Goal: Use online tool/utility: Utilize a website feature to perform a specific function

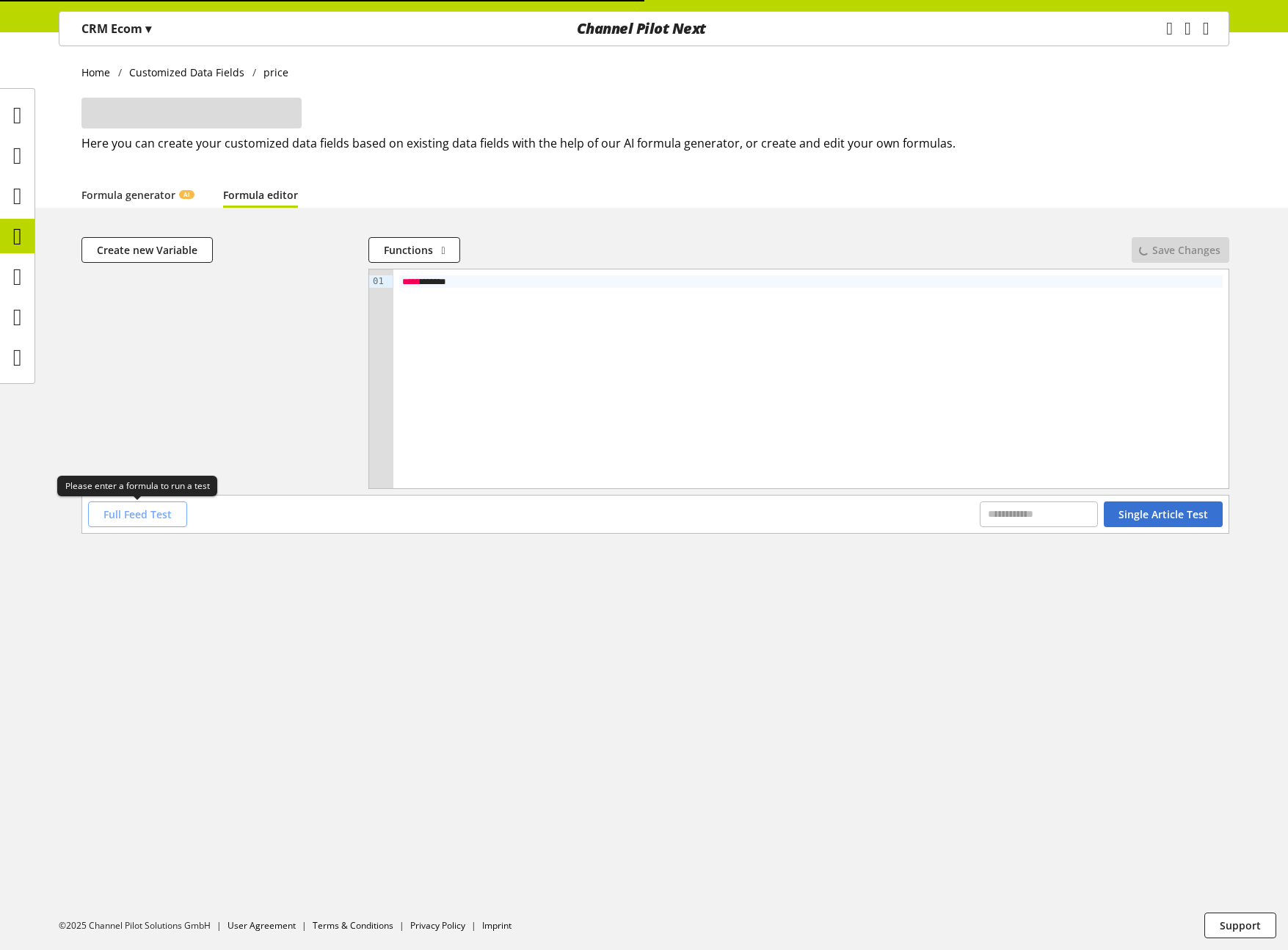
click at [148, 508] on span "Full Feed Test" at bounding box center [138, 514] width 68 height 15
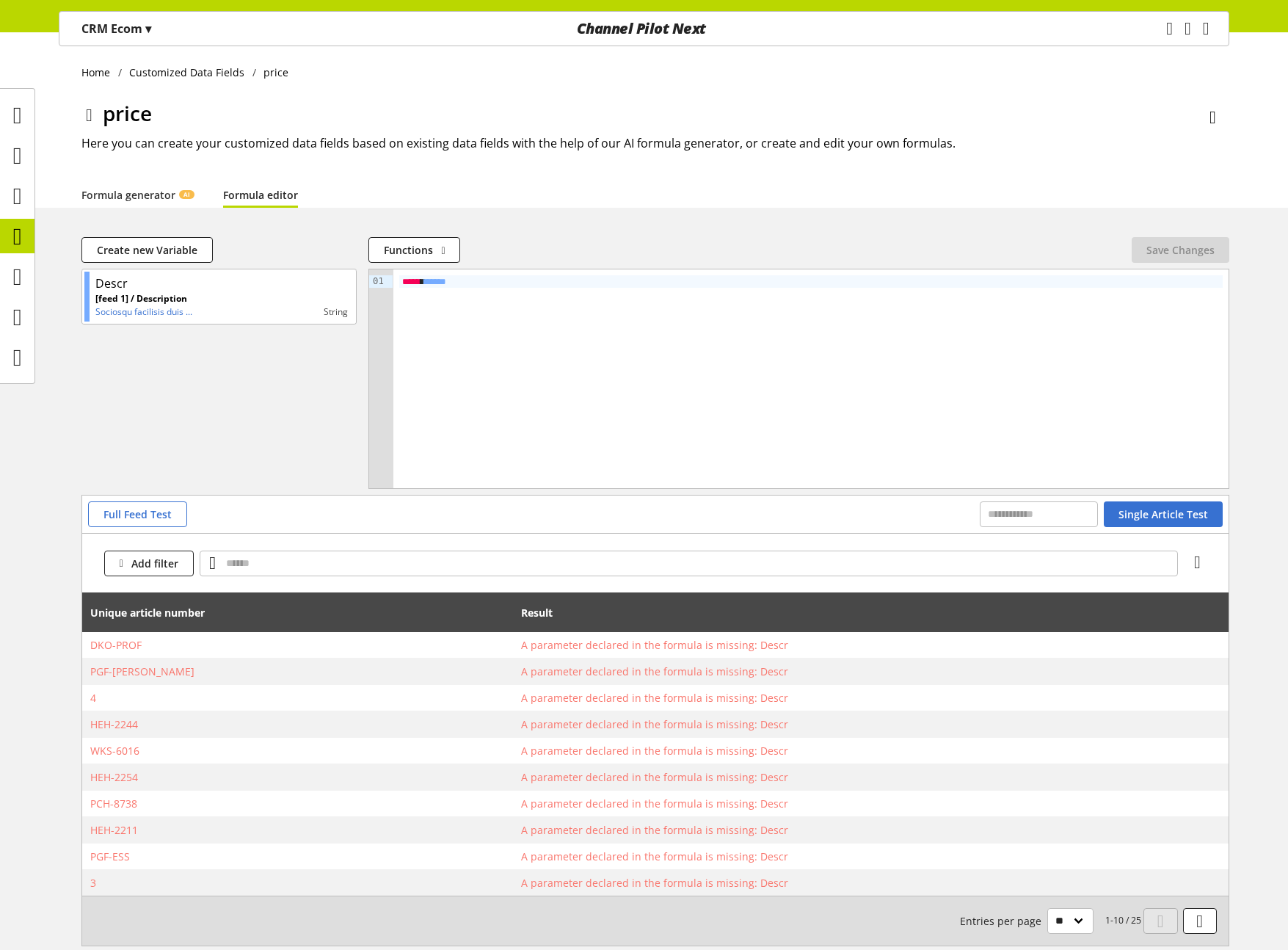
click at [188, 427] on div "Descr [feed 1] / Description Sociosqu facilisis duis ... string" at bounding box center [218, 379] width 275 height 220
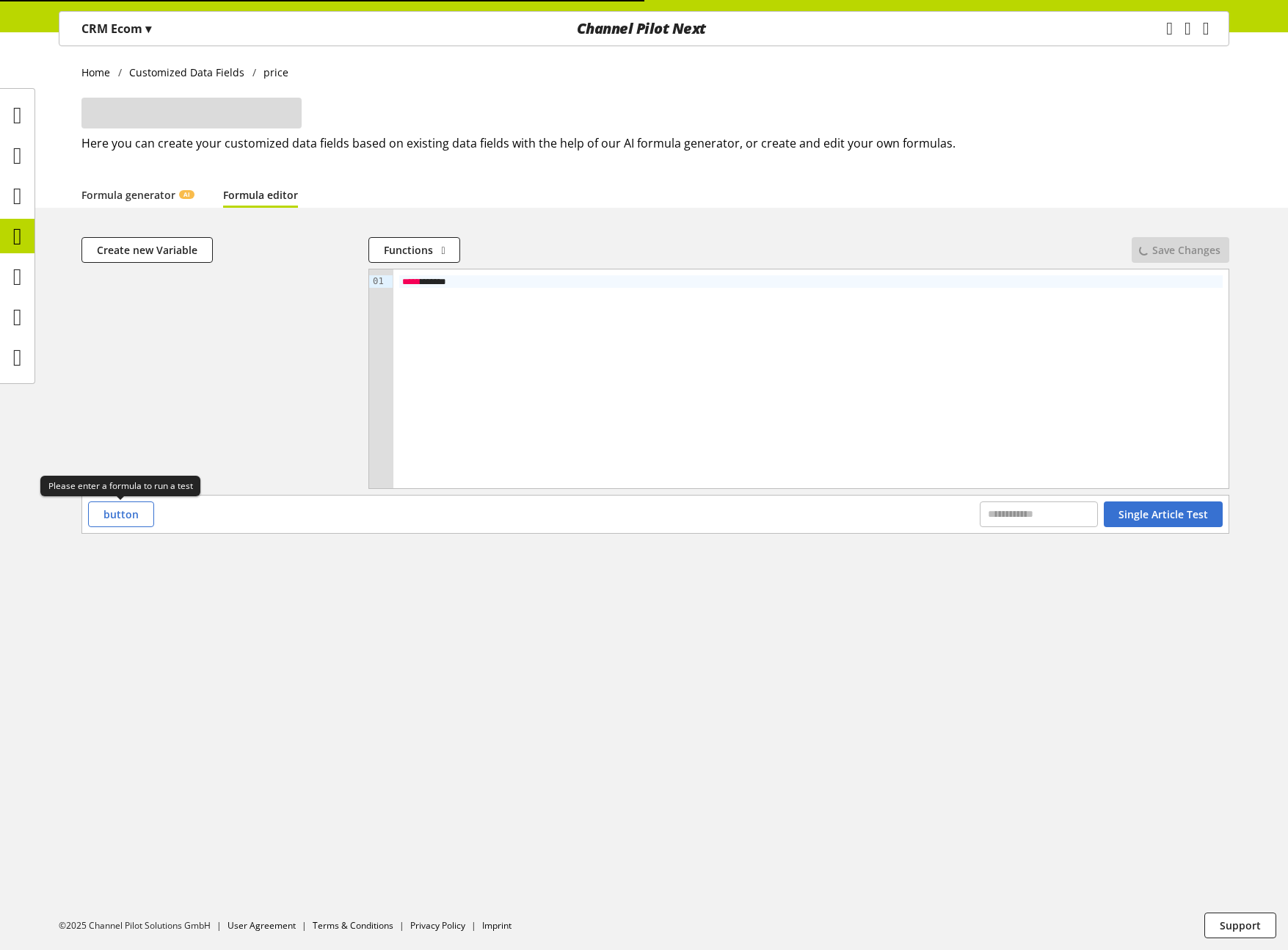
click at [114, 513] on span "button" at bounding box center [121, 514] width 35 height 15
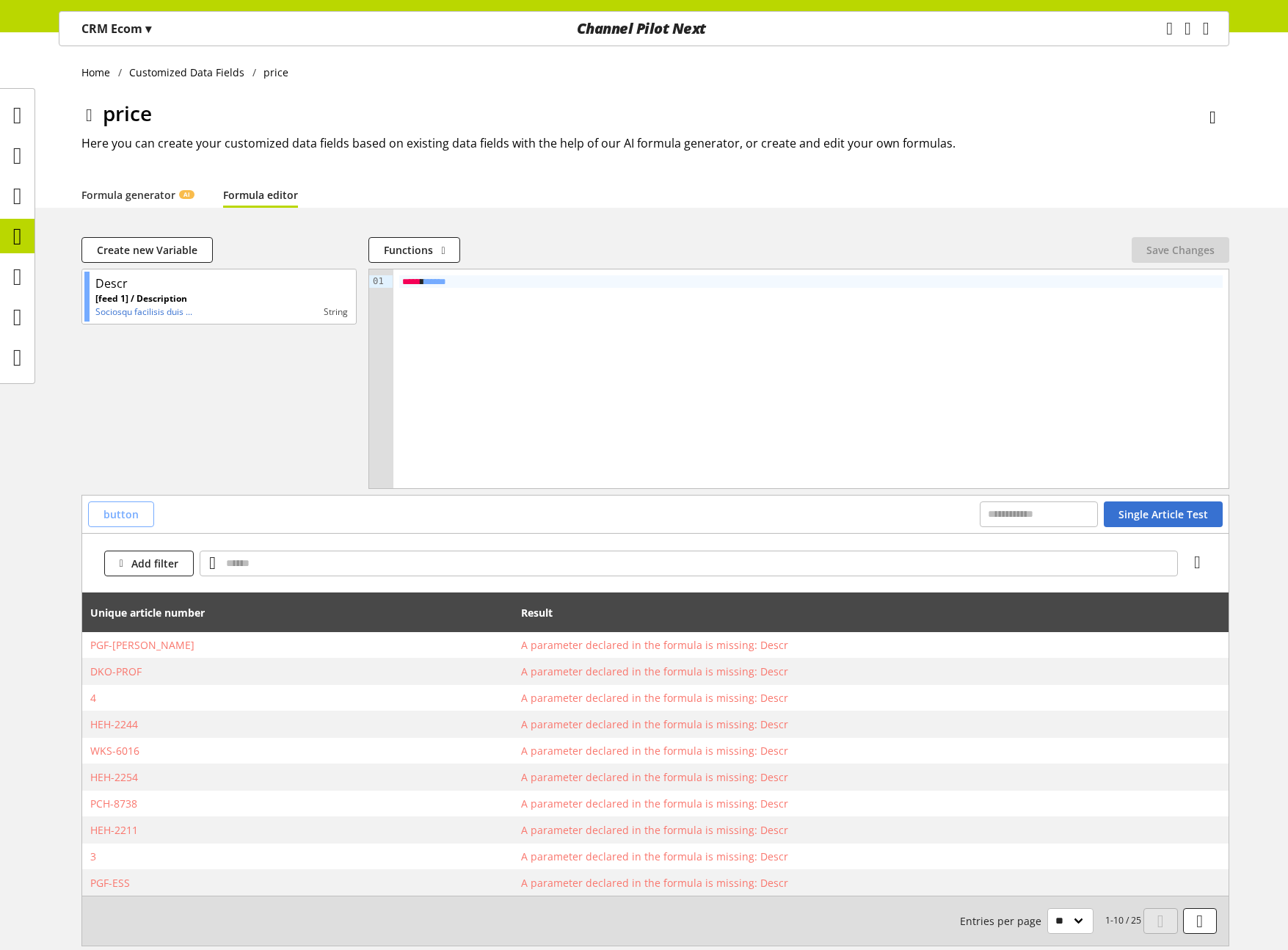
click at [101, 511] on button "button" at bounding box center [121, 513] width 66 height 26
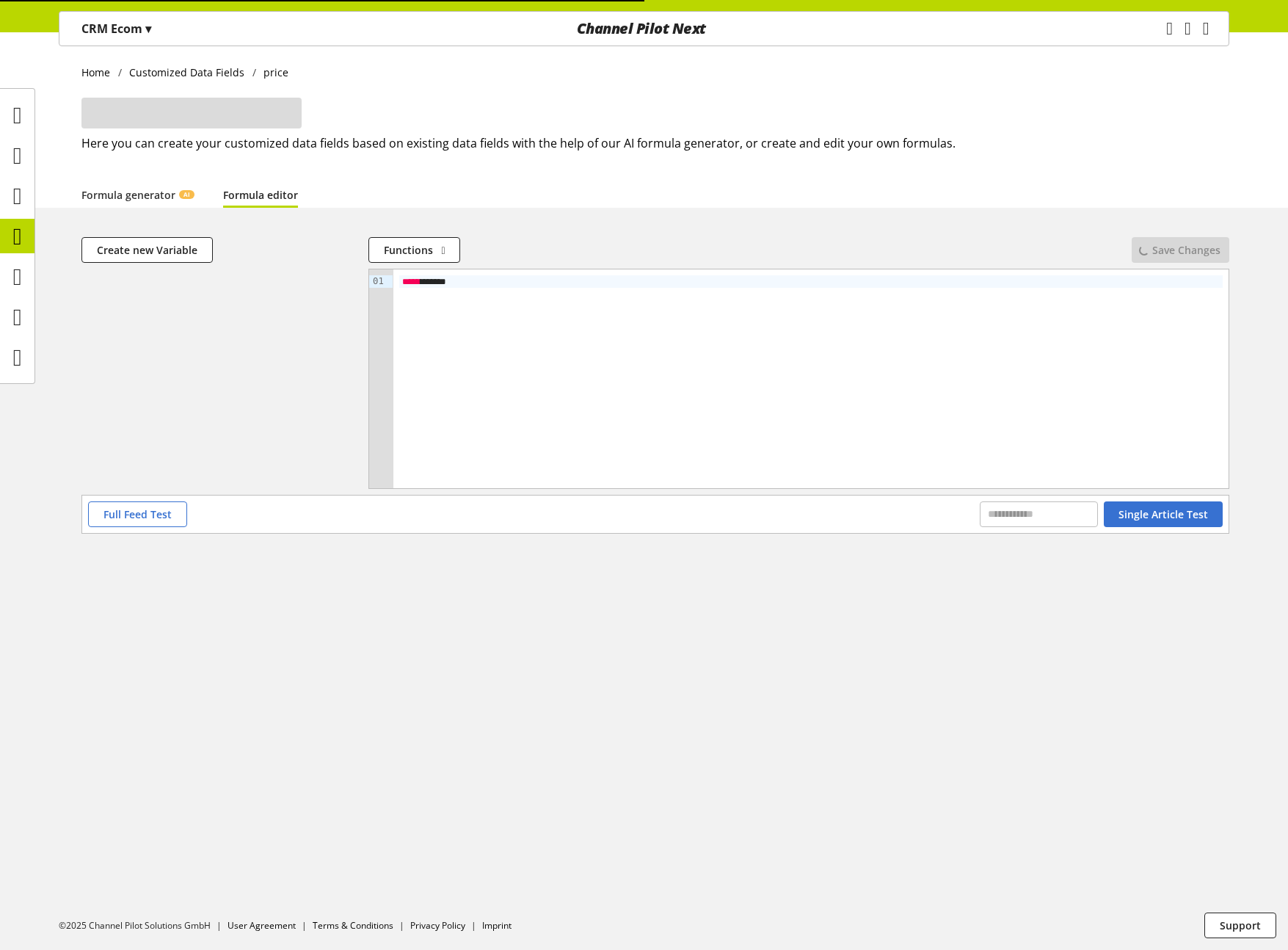
click at [135, 548] on div "Create new Variable Functions No changes in formula or input fields Save Change…" at bounding box center [644, 403] width 1288 height 331
click at [137, 531] on div "Full Feed Test Single Article Test" at bounding box center [655, 514] width 1147 height 37
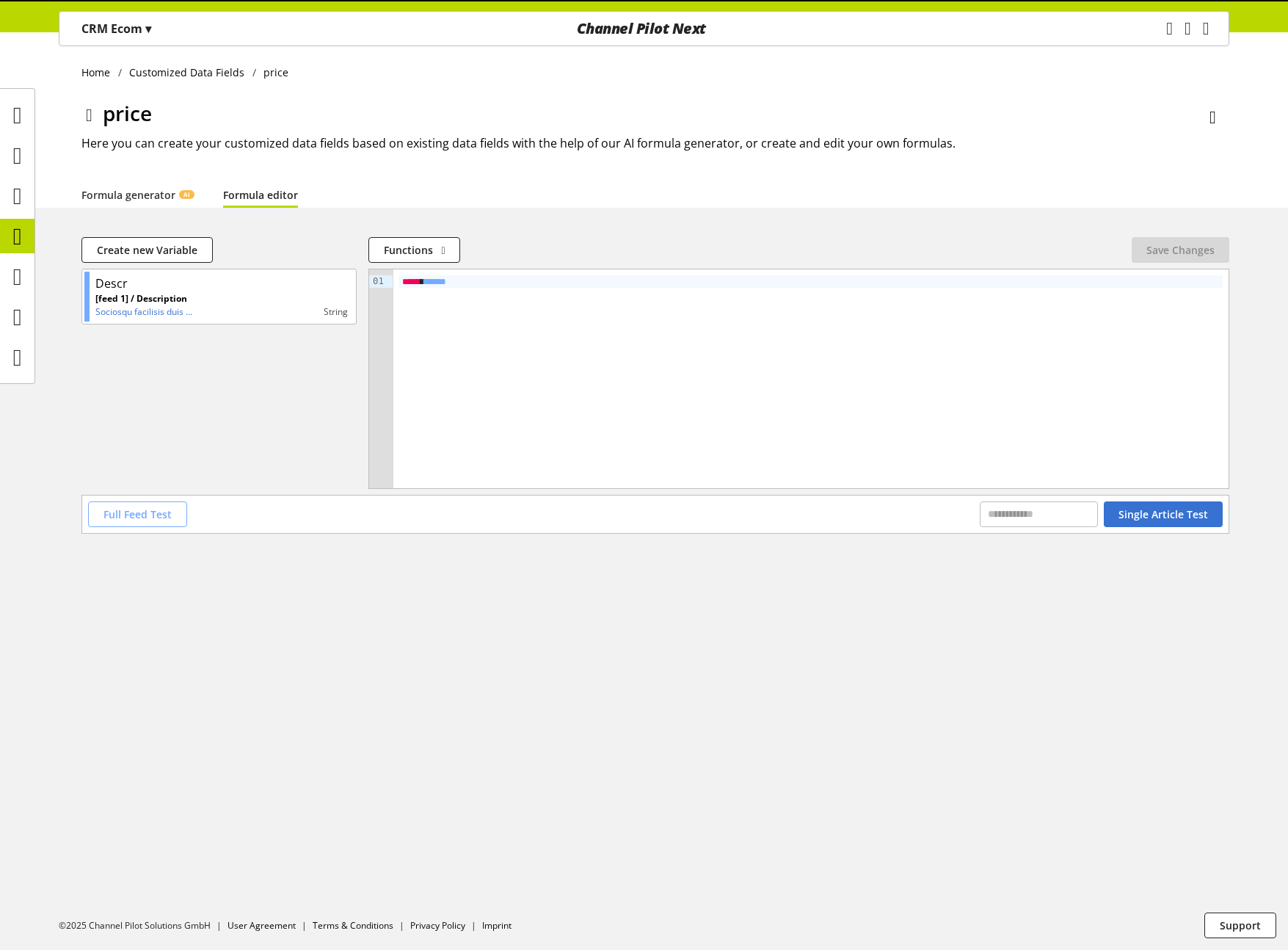
click at [146, 519] on span "Full Feed Test" at bounding box center [138, 514] width 68 height 15
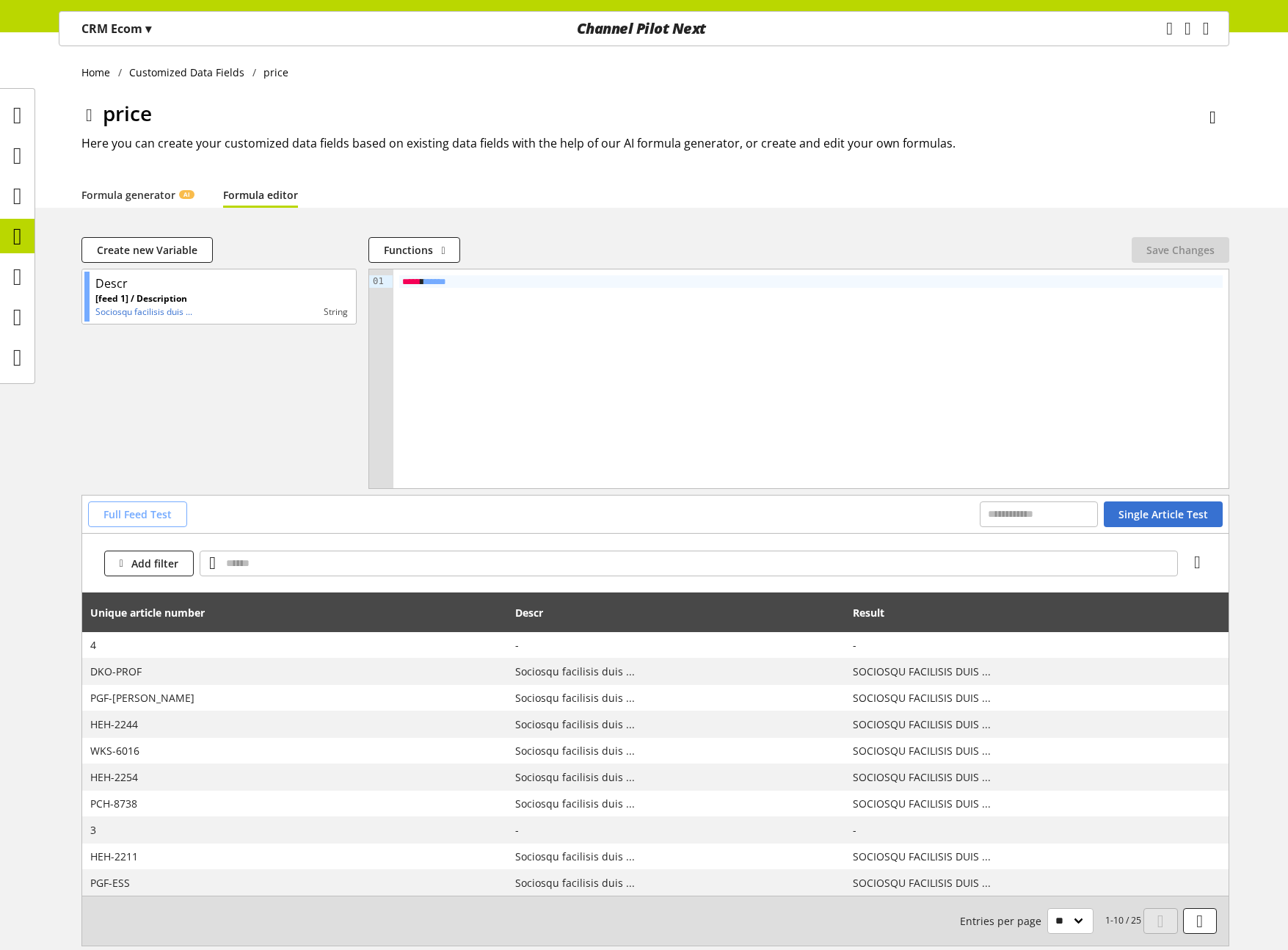
click at [167, 512] on span "Full Feed Test" at bounding box center [138, 514] width 68 height 15
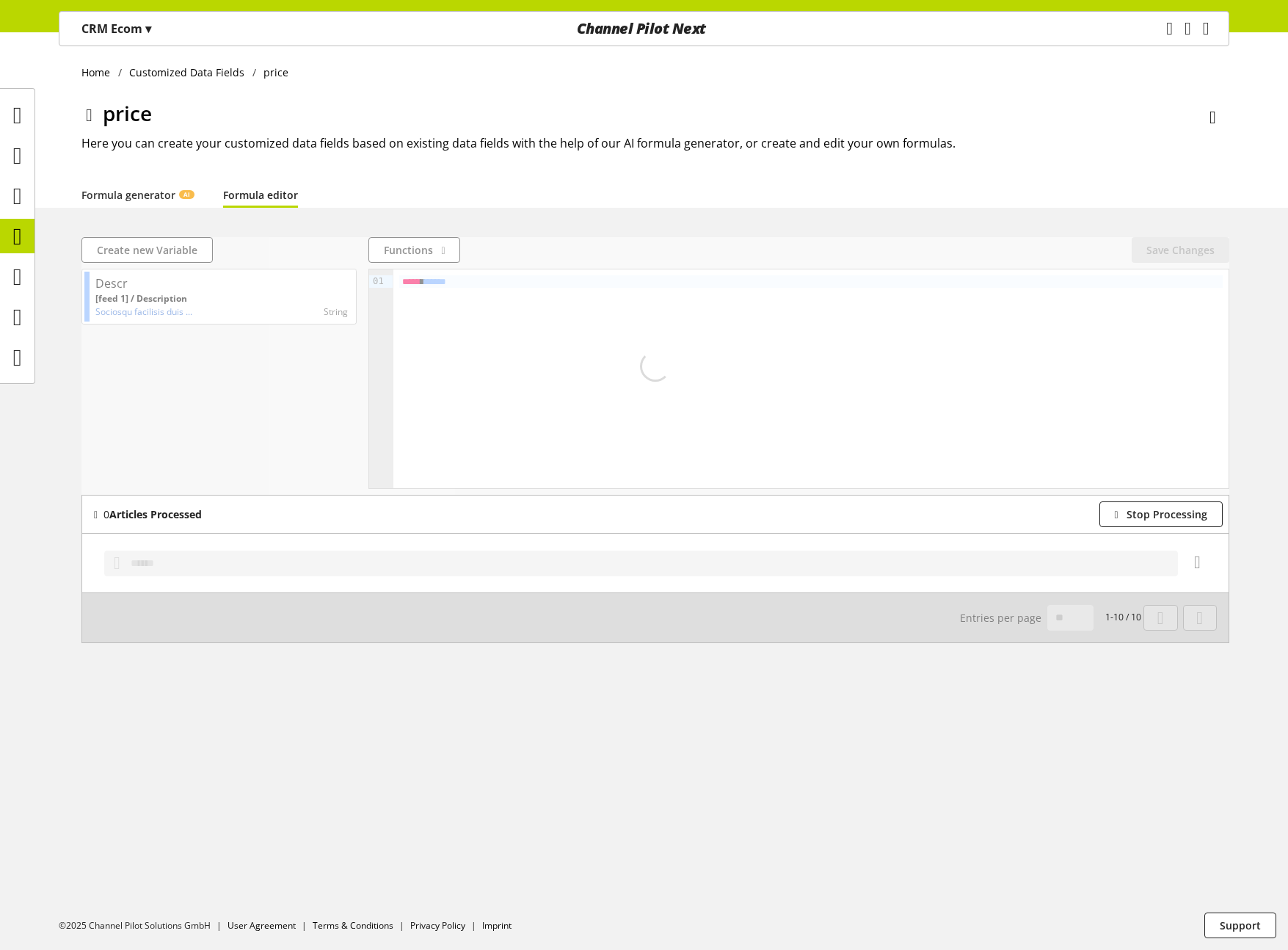
click at [167, 512] on b "Articles Processed" at bounding box center [155, 514] width 92 height 14
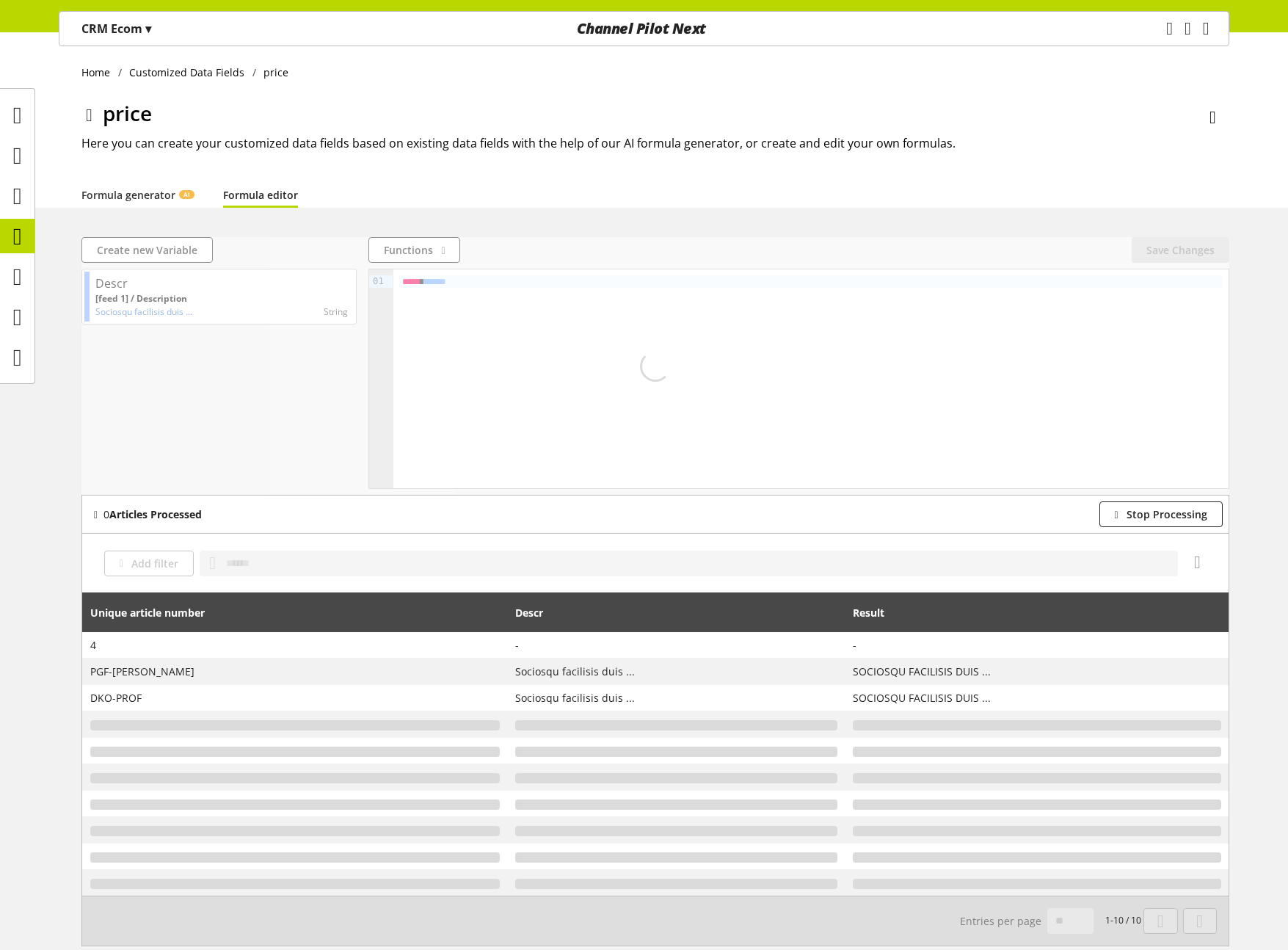
click at [187, 481] on div at bounding box center [655, 365] width 1148 height 258
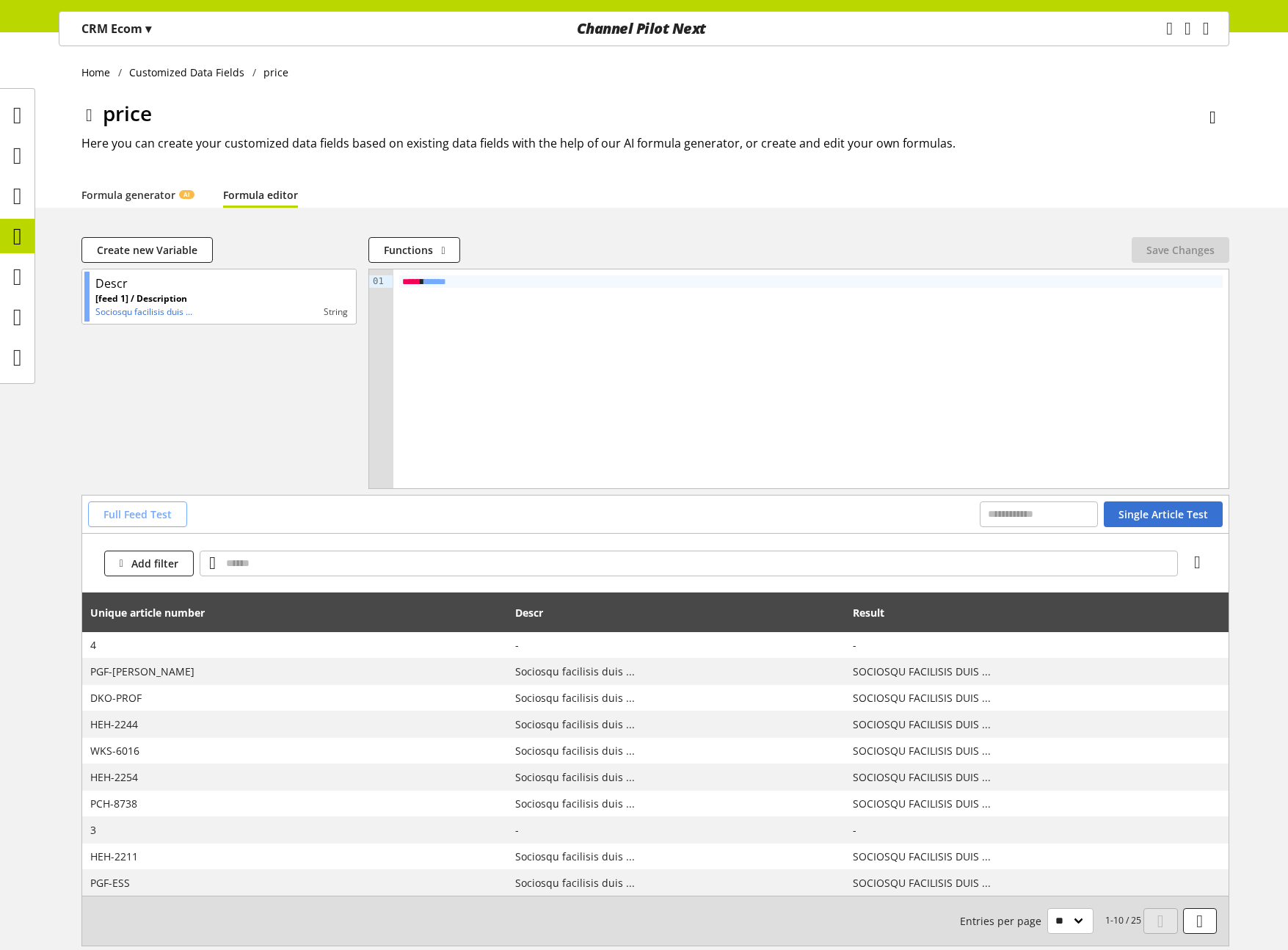
click at [162, 514] on span "Full Feed Test" at bounding box center [138, 514] width 68 height 15
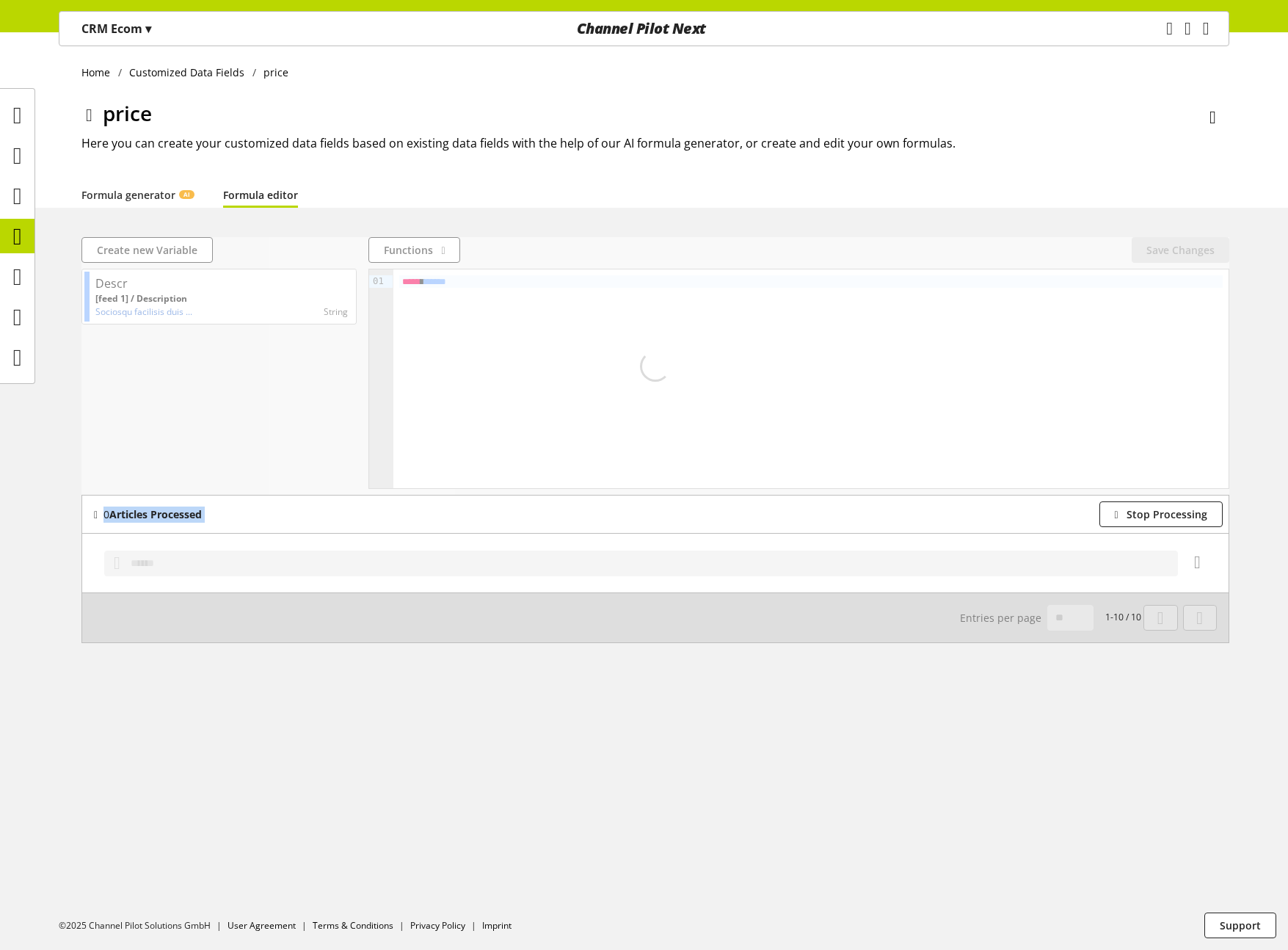
click at [162, 514] on b "Articles Processed" at bounding box center [155, 514] width 92 height 14
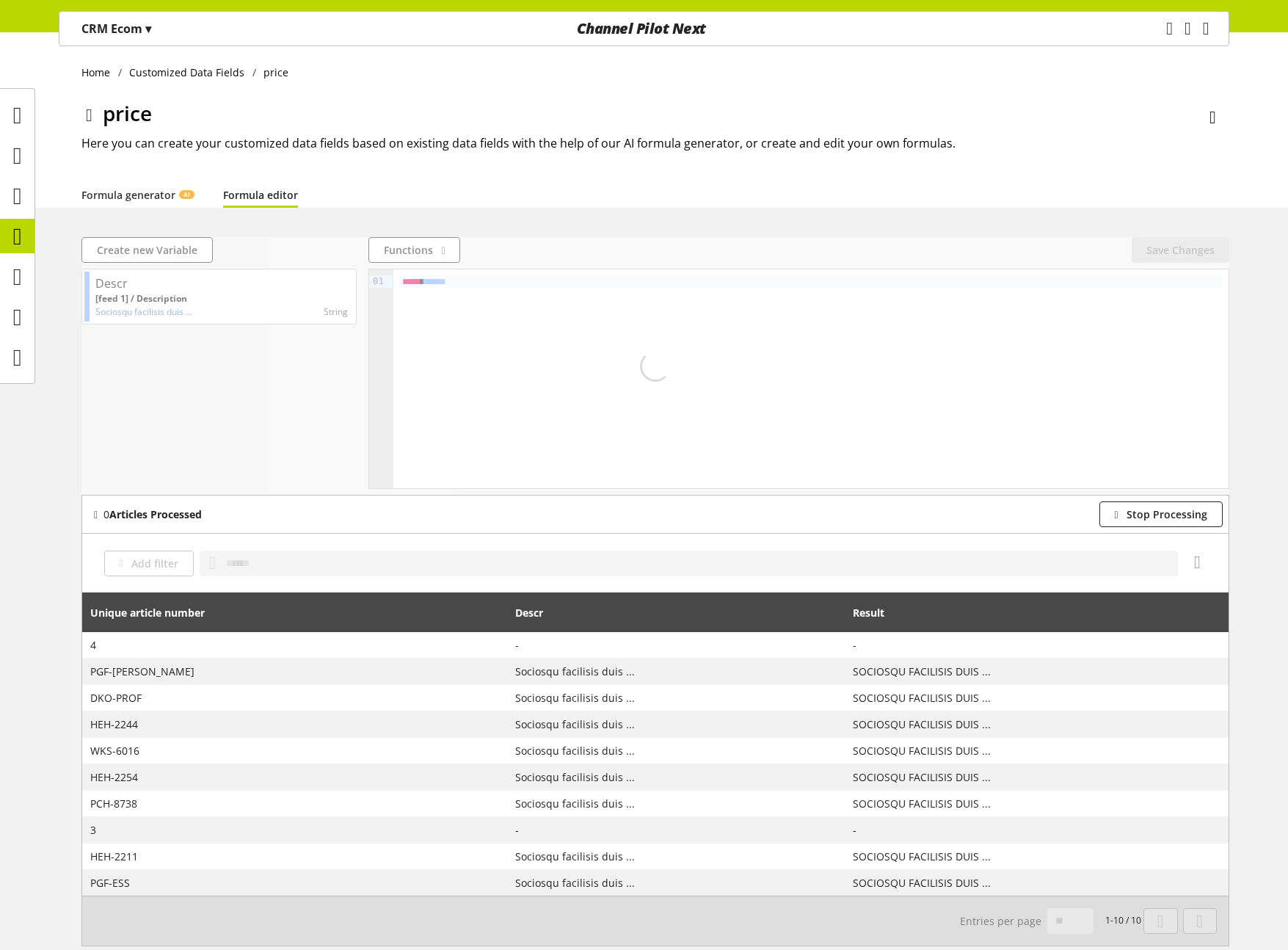
click at [178, 475] on div at bounding box center [655, 365] width 1148 height 258
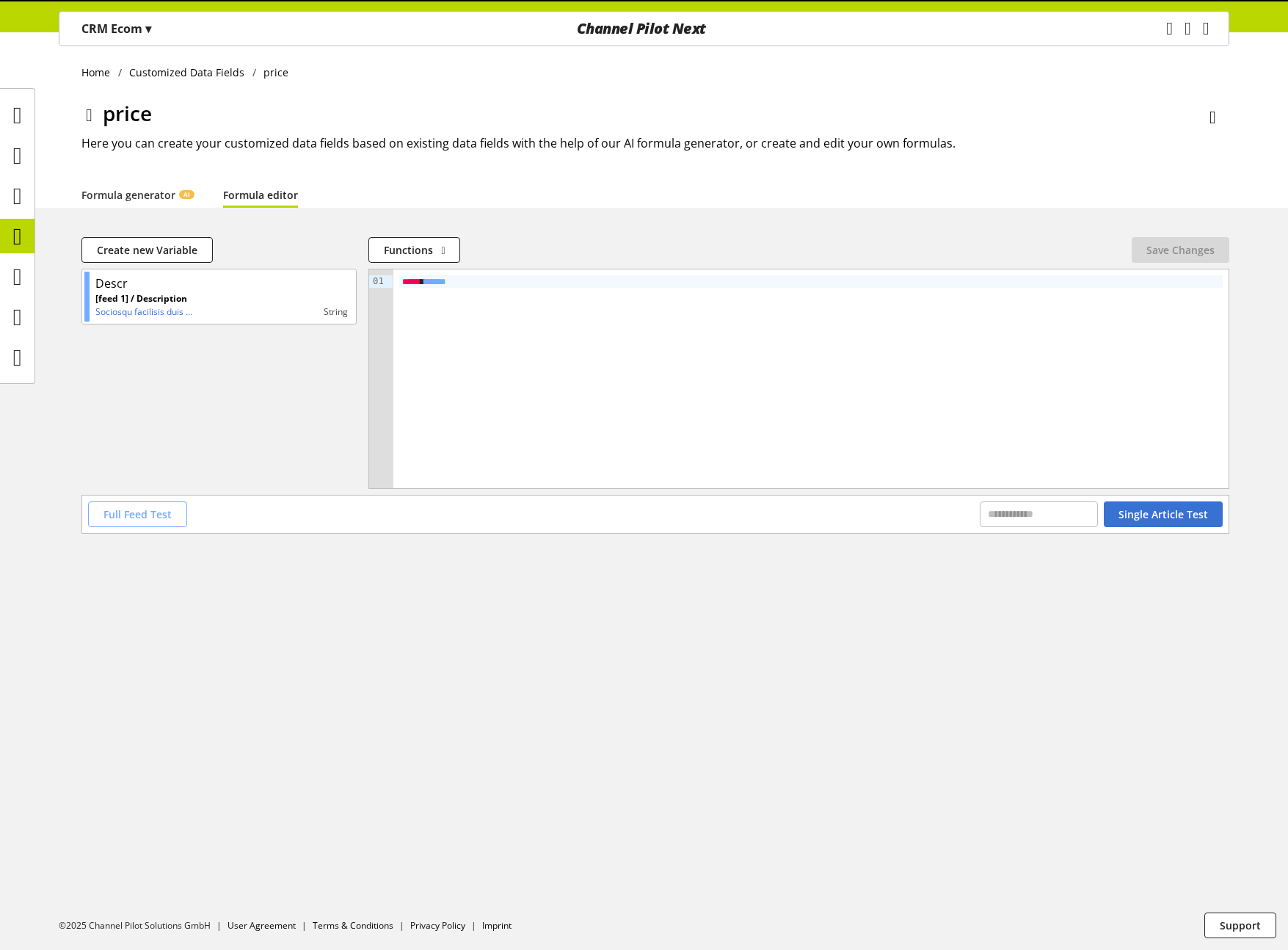
click at [177, 512] on button "Full Feed Test" at bounding box center [138, 513] width 99 height 26
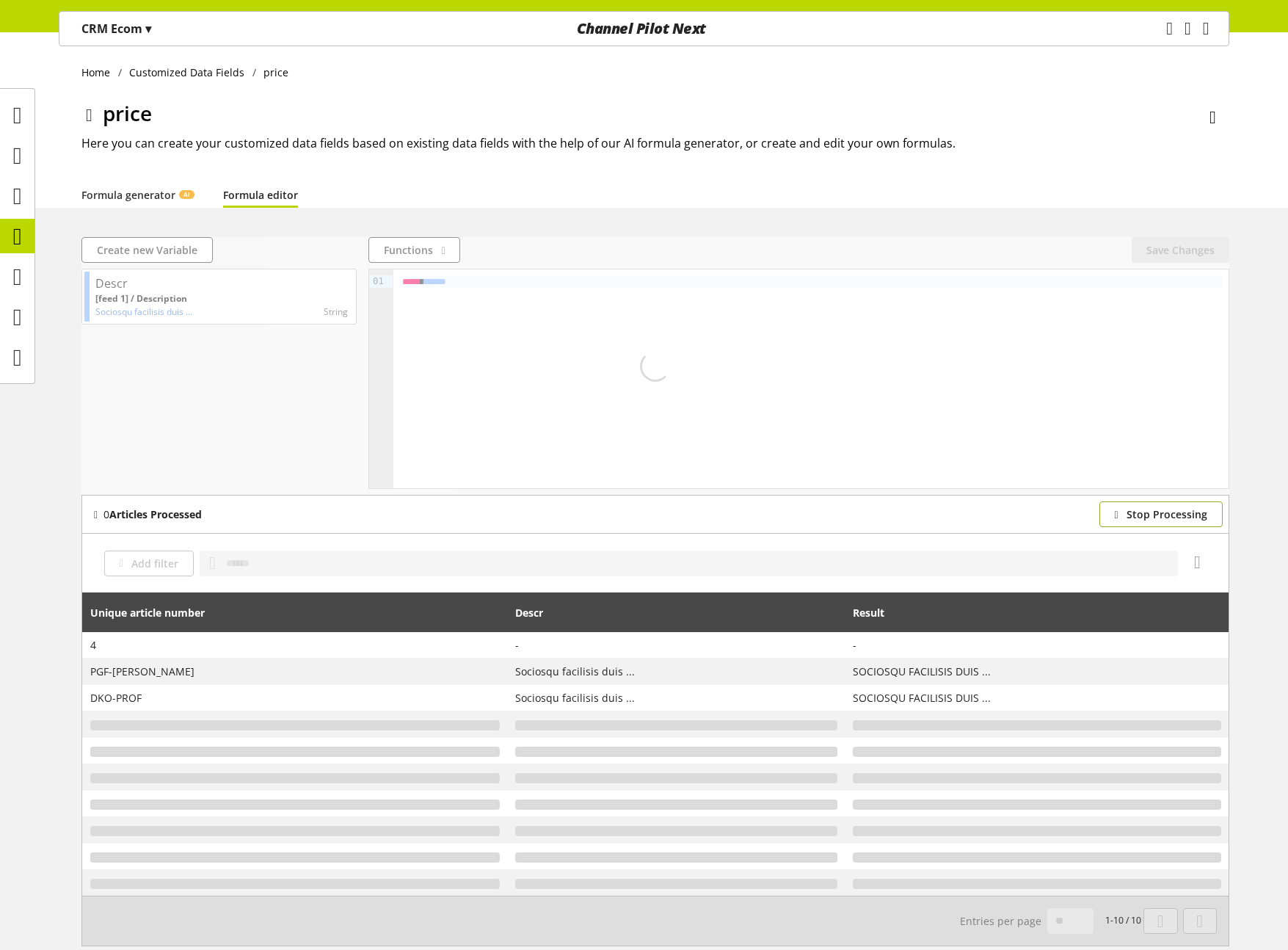
click at [1118, 511] on icon "button" at bounding box center [1116, 514] width 4 height 16
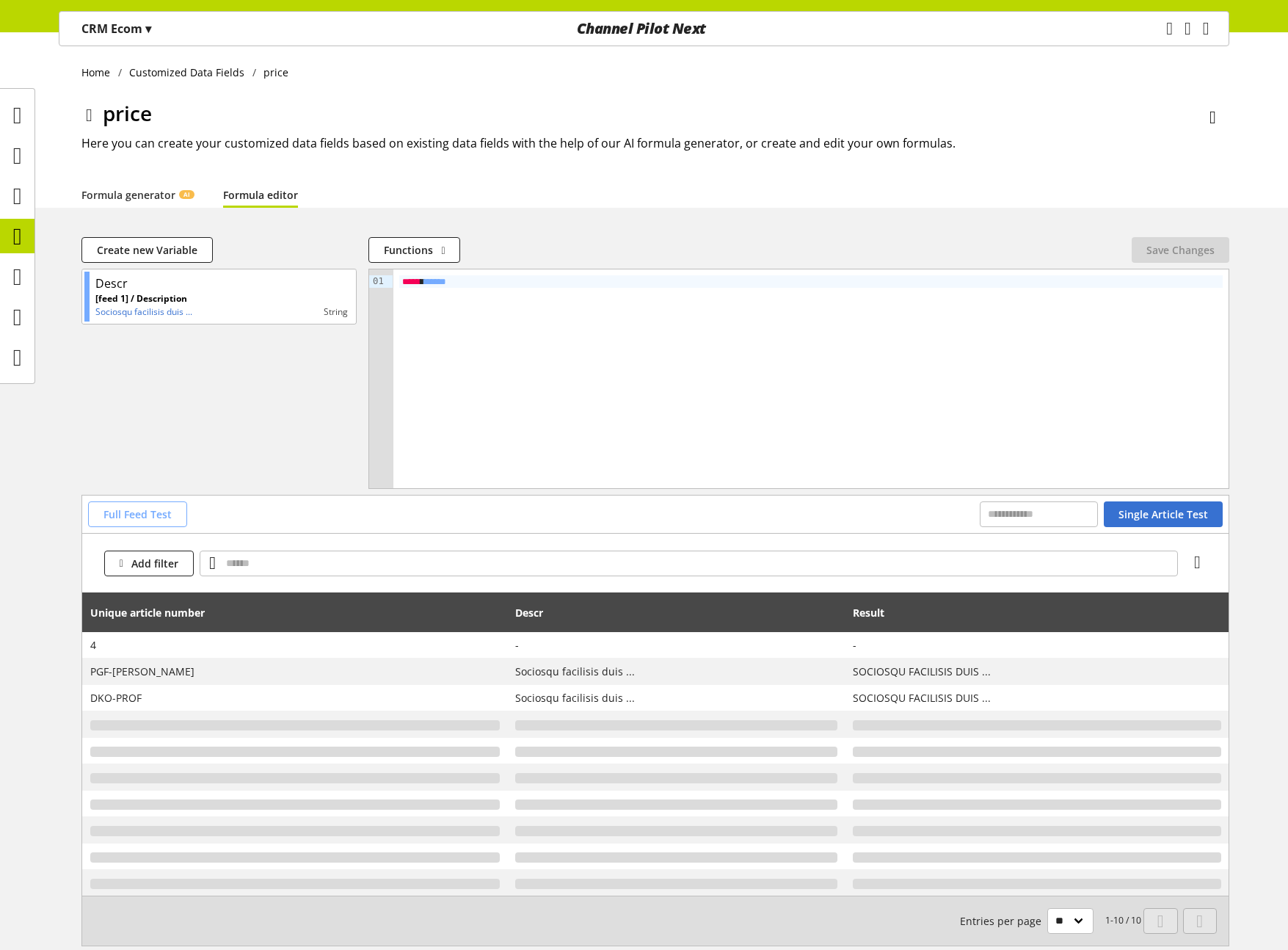
click at [148, 518] on span "Full Feed Test" at bounding box center [138, 514] width 68 height 15
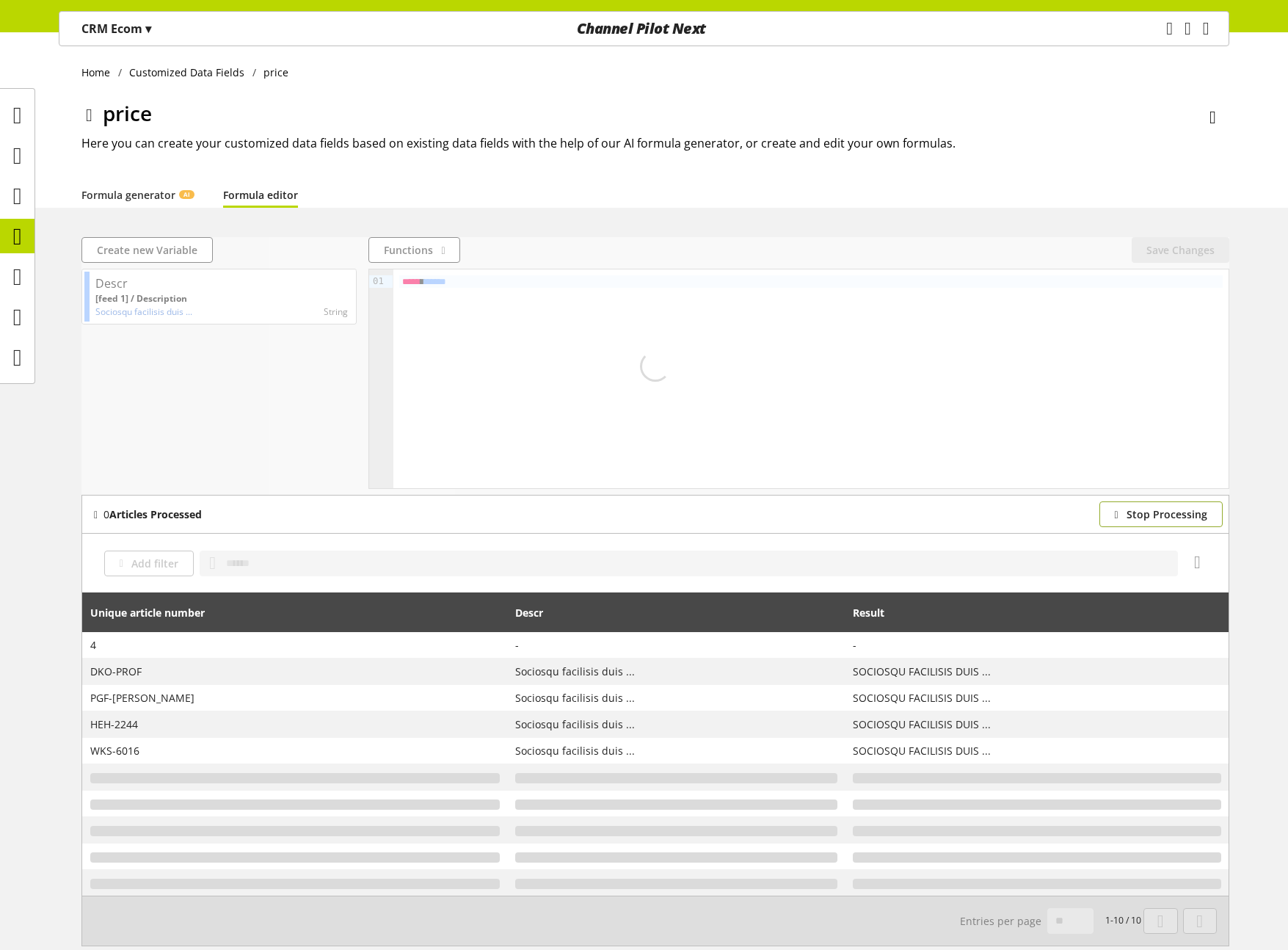
click at [1142, 506] on span "Stop Processing" at bounding box center [1167, 514] width 81 height 15
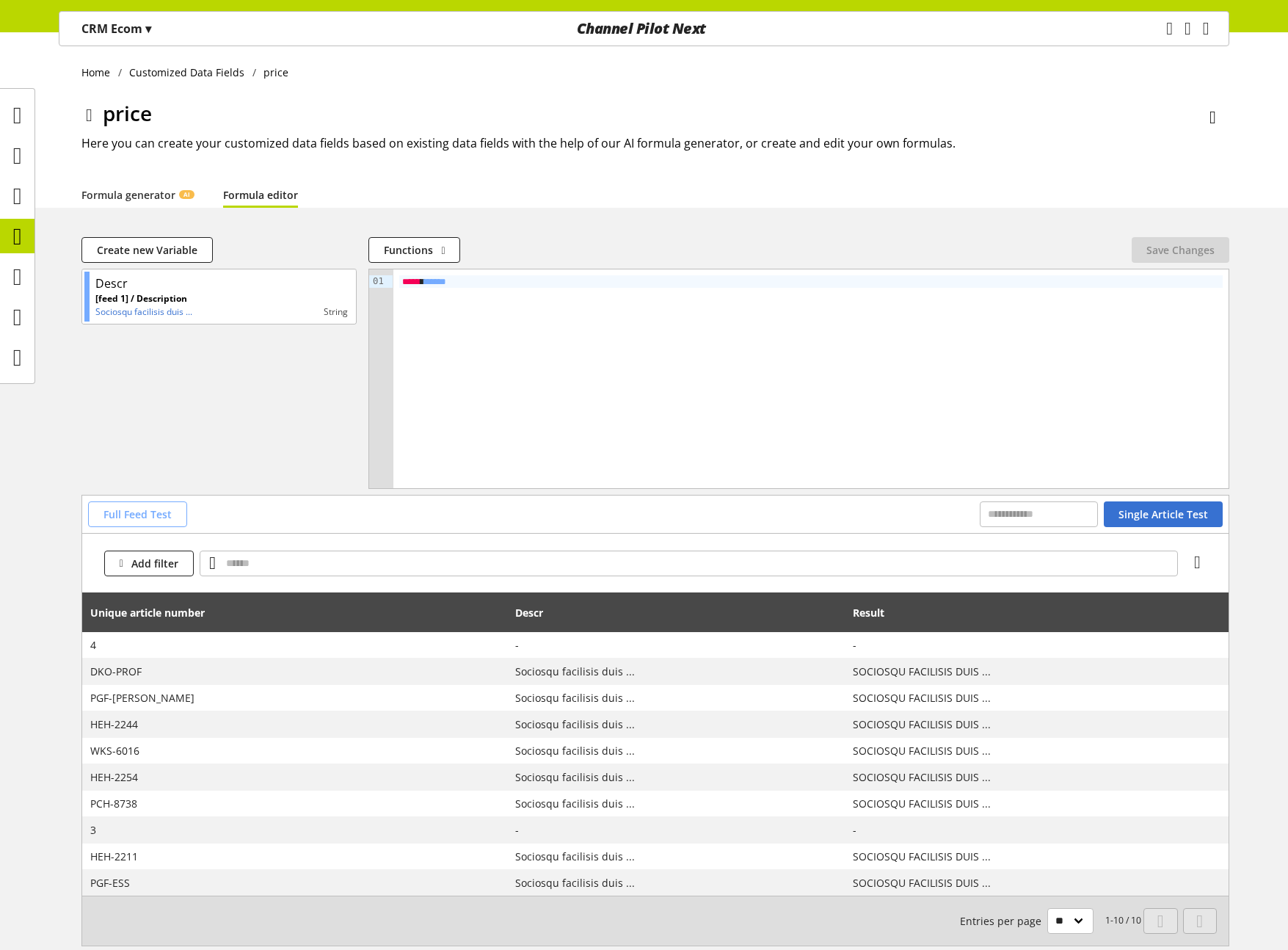
click at [146, 518] on span "Full Feed Test" at bounding box center [138, 514] width 68 height 15
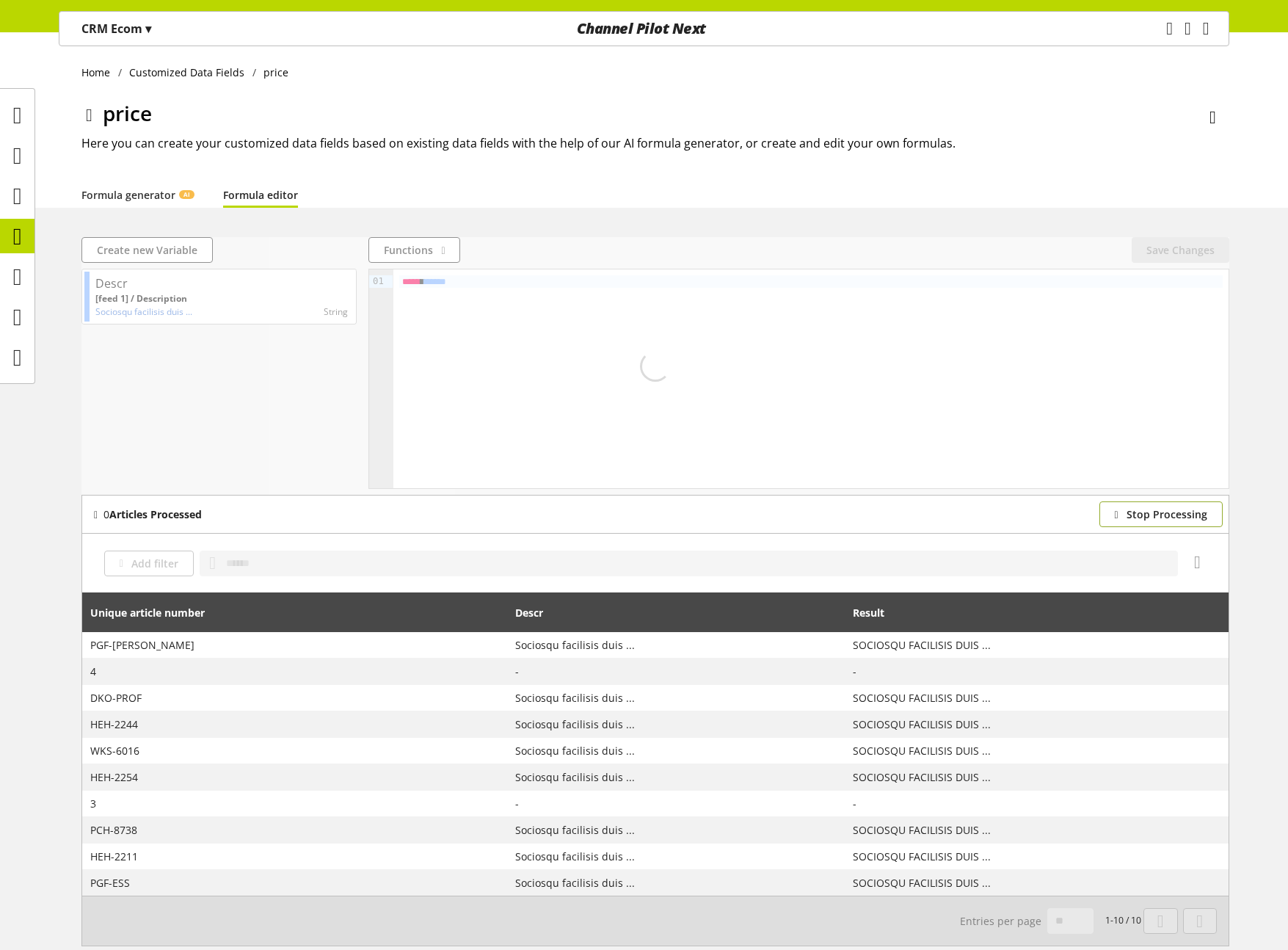
click at [1133, 504] on button "Stop Processing" at bounding box center [1161, 513] width 123 height 26
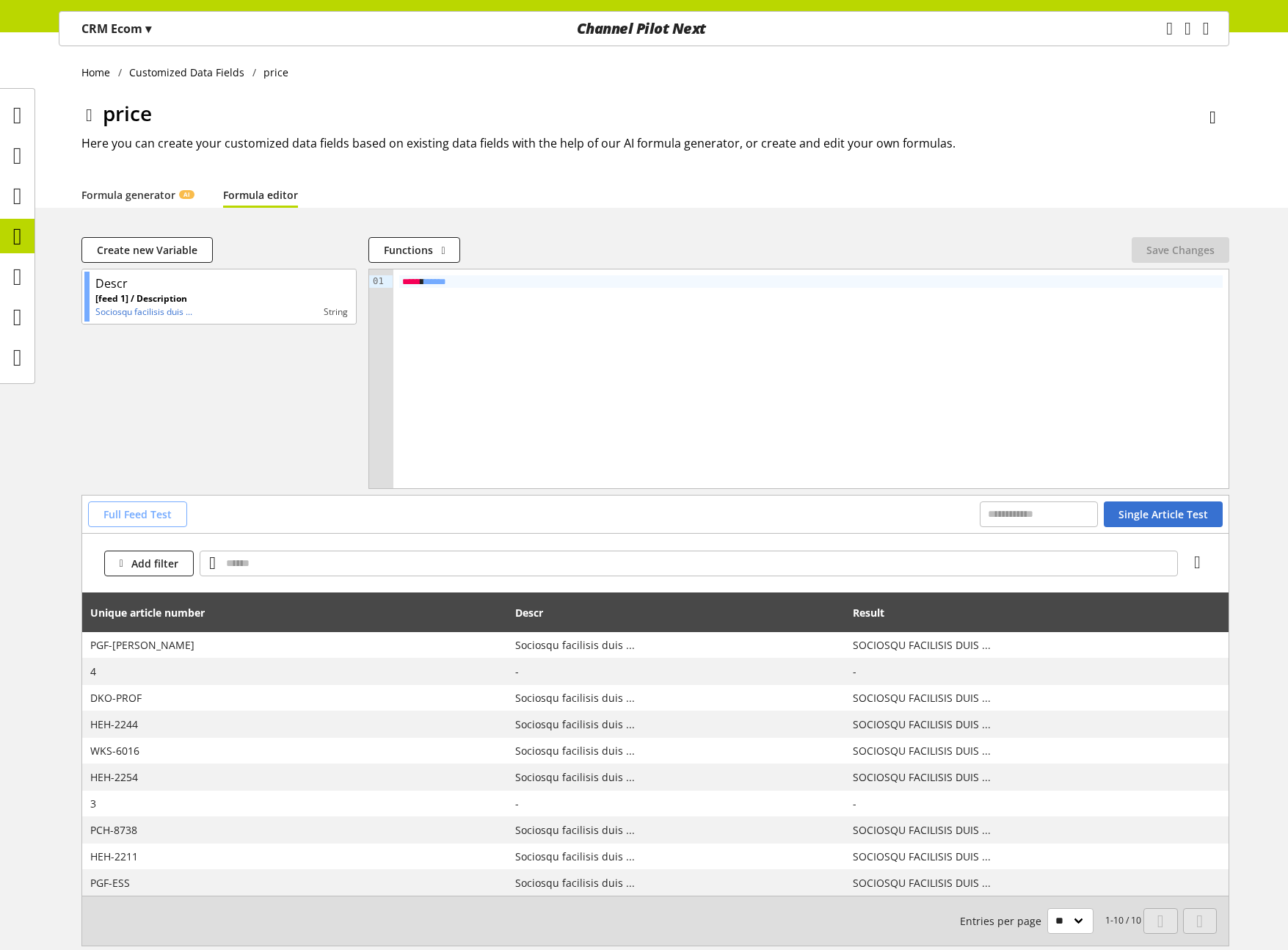
click at [128, 509] on span "Full Feed Test" at bounding box center [138, 514] width 68 height 15
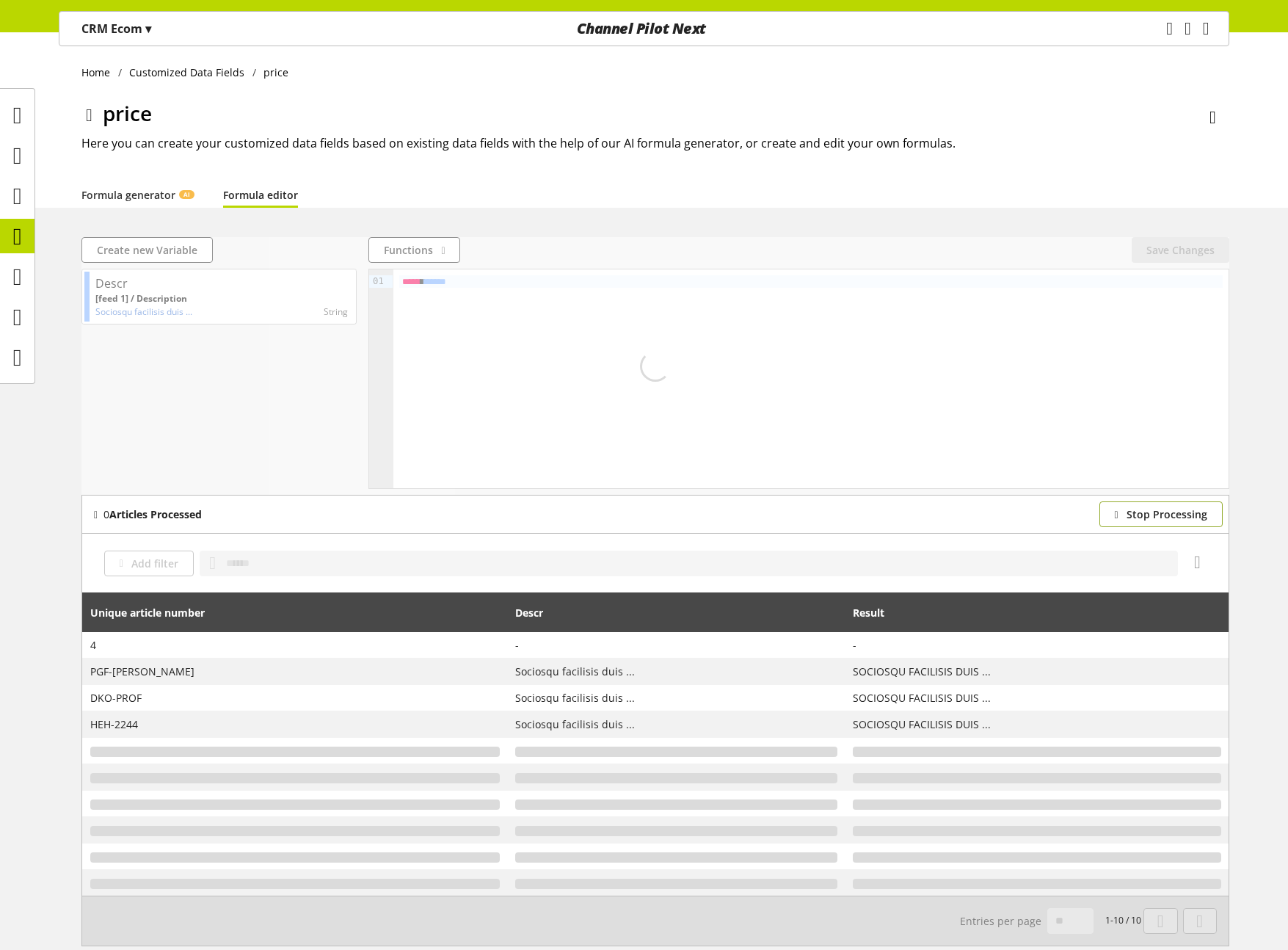
click at [1145, 513] on span "Stop Processing" at bounding box center [1167, 514] width 81 height 15
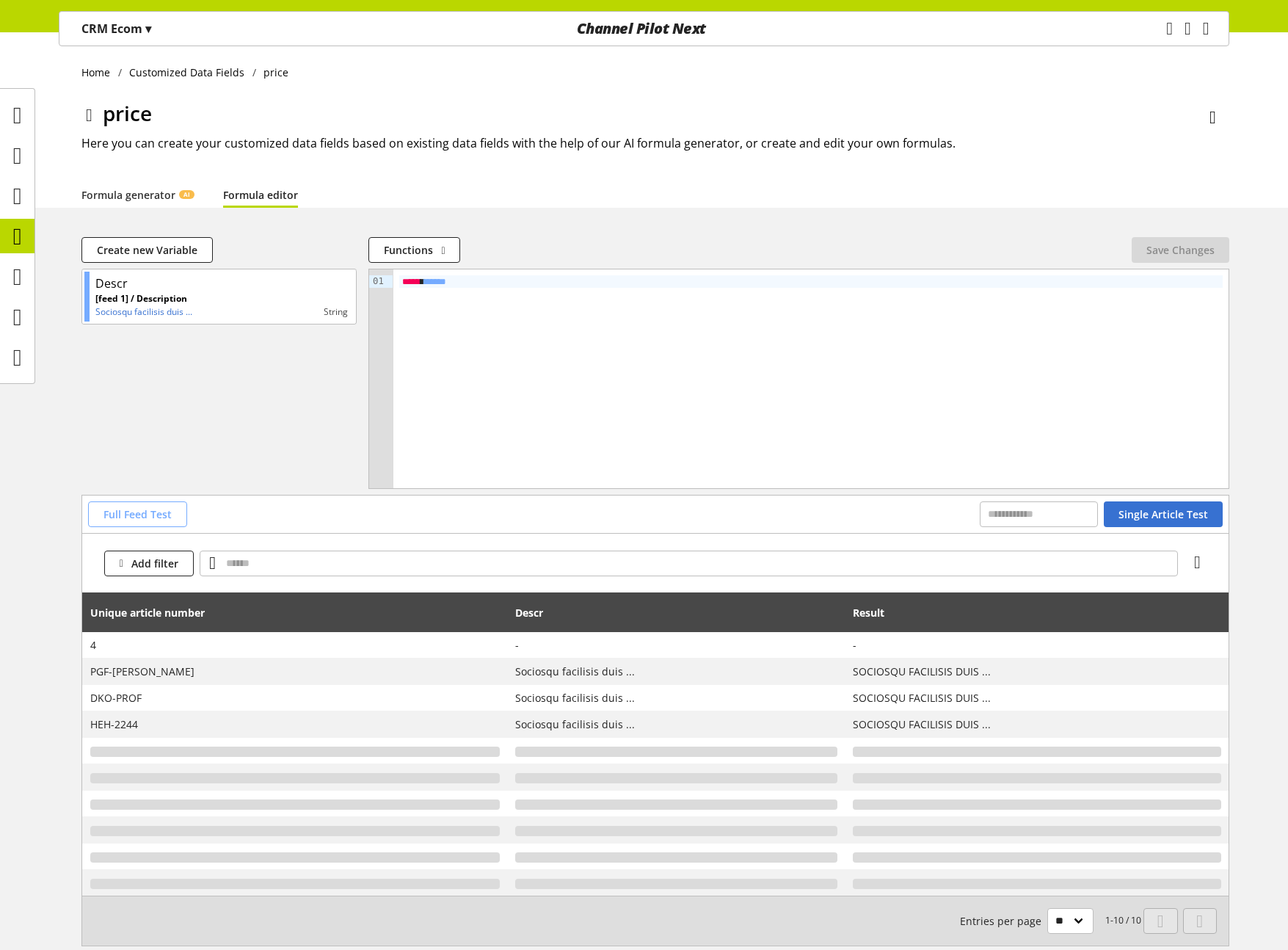
click at [162, 514] on span "Full Feed Test" at bounding box center [138, 514] width 68 height 15
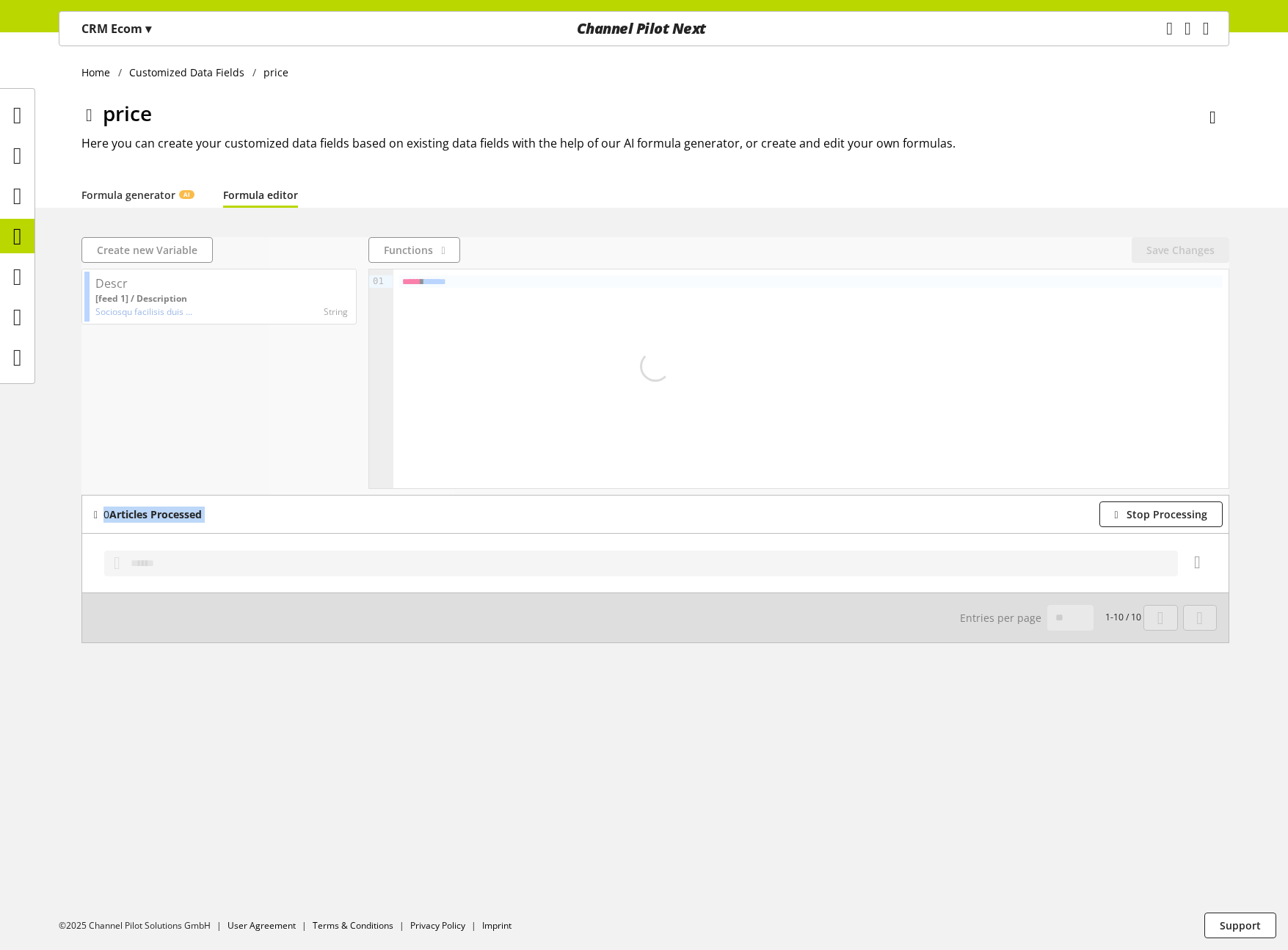
click at [162, 514] on b "Articles Processed" at bounding box center [155, 514] width 92 height 14
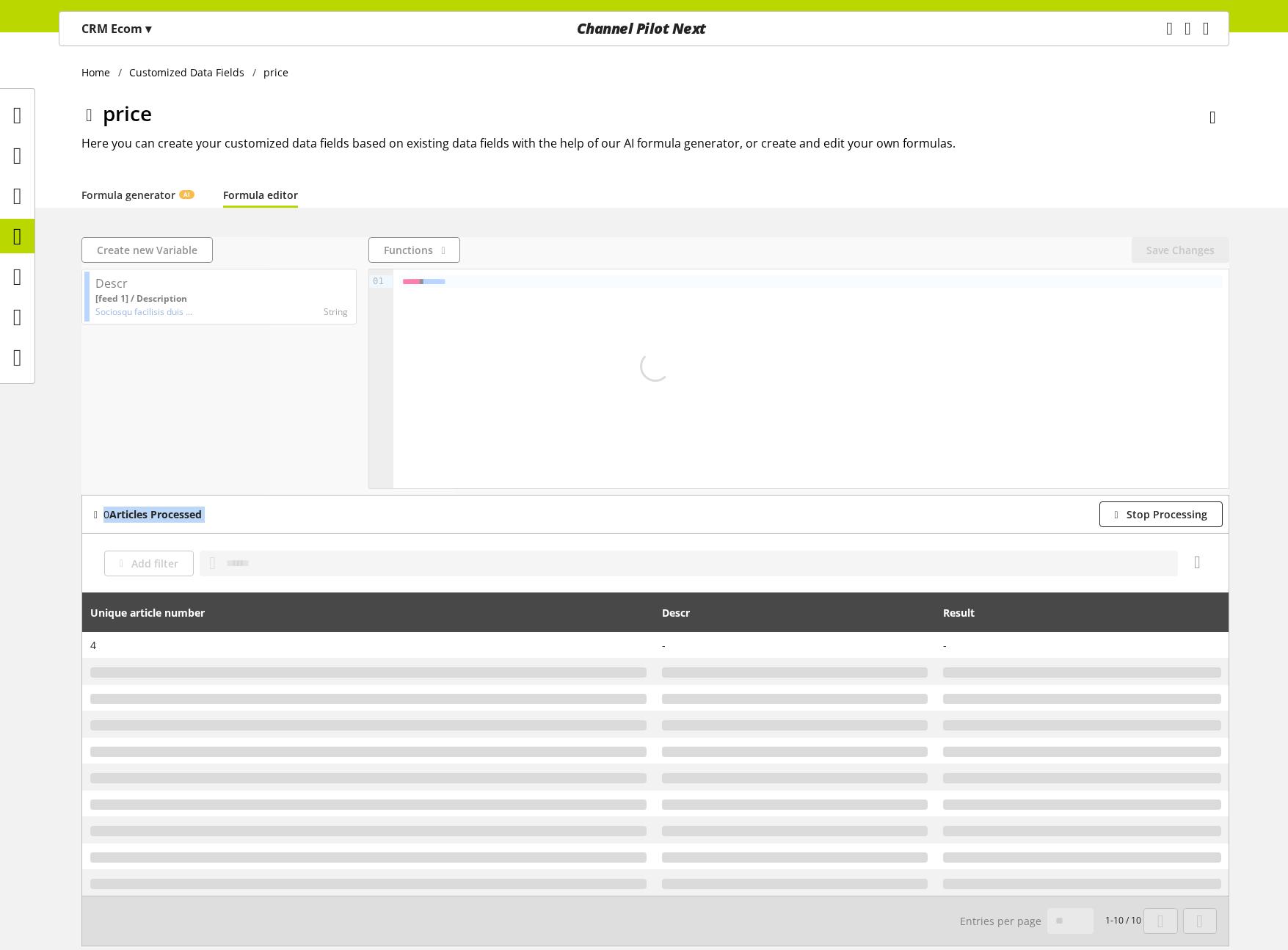
click at [162, 514] on b "Articles Processed" at bounding box center [155, 514] width 92 height 14
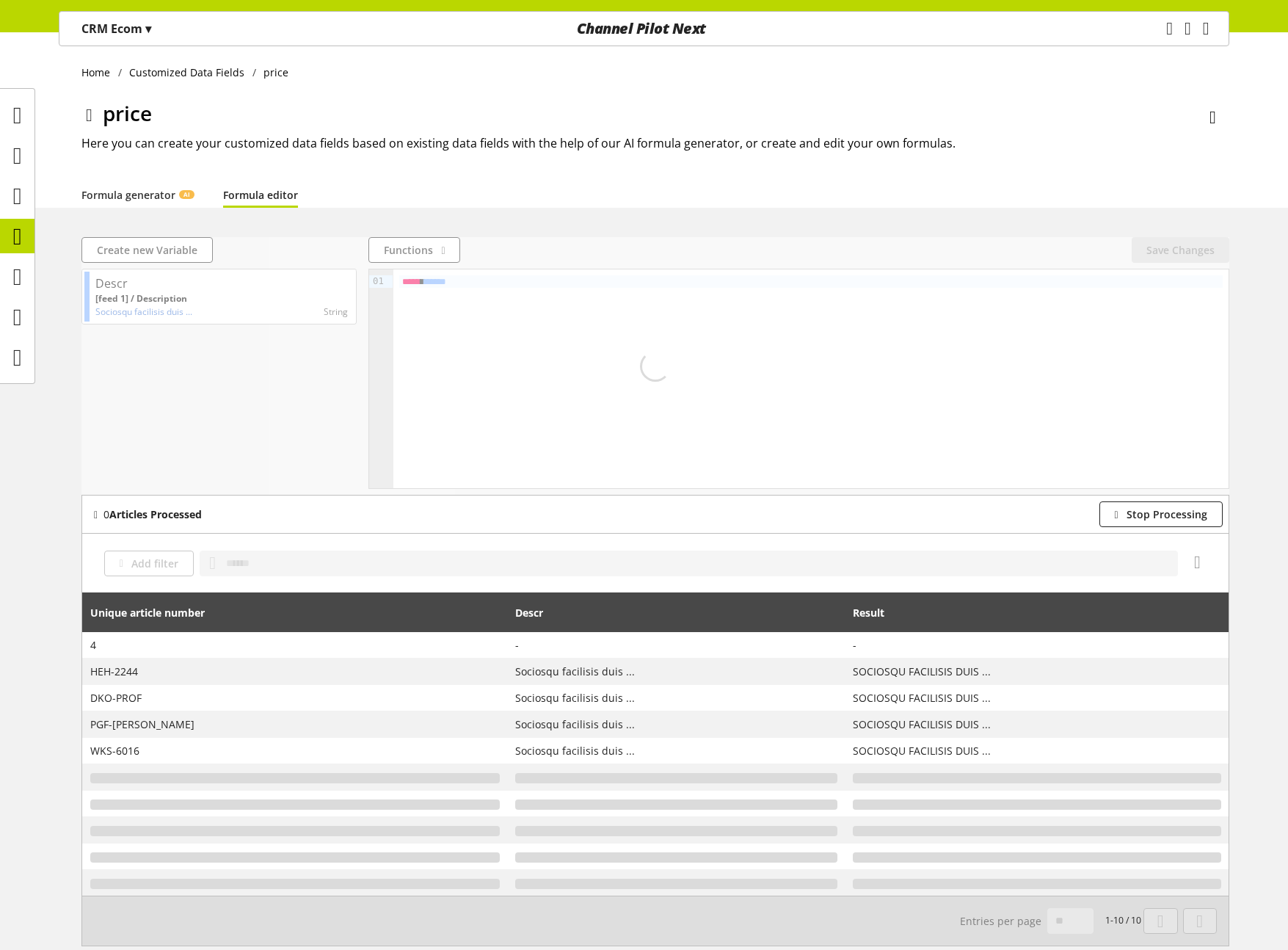
click at [148, 502] on div "0 Articles Processed Stop Processing" at bounding box center [655, 513] width 1135 height 26
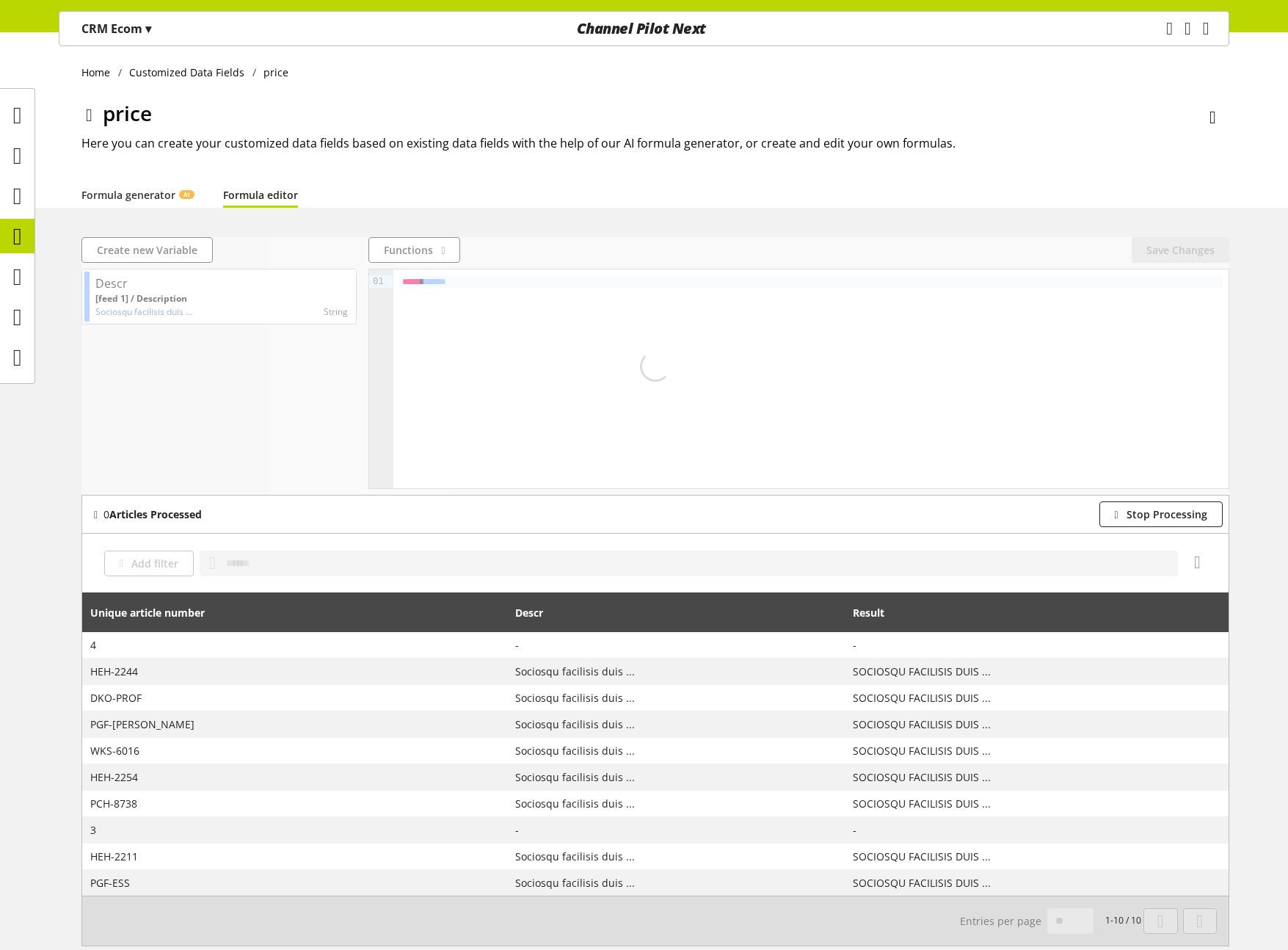
click at [144, 510] on b "Articles Processed" at bounding box center [155, 514] width 92 height 14
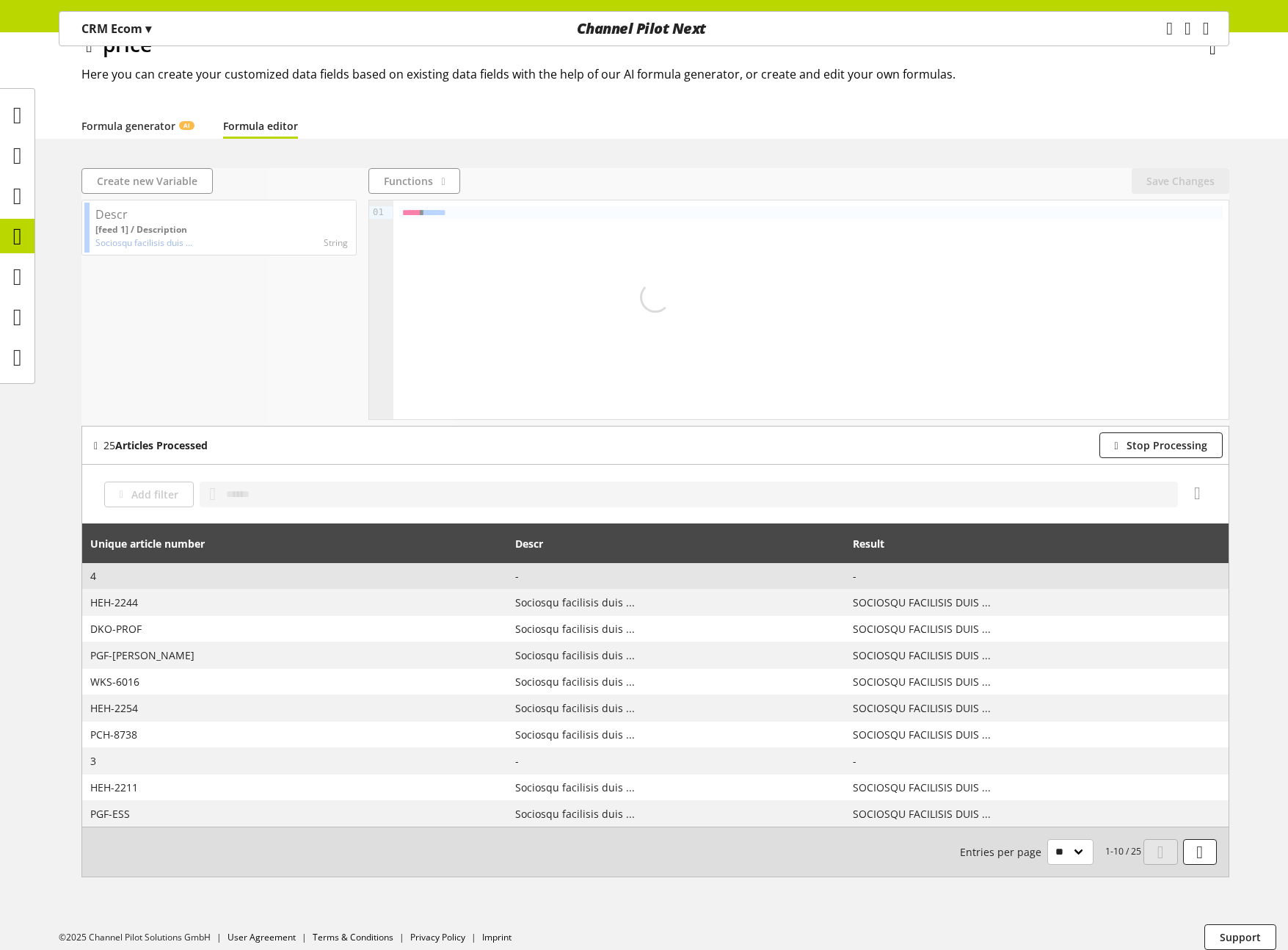
scroll to position [62, 0]
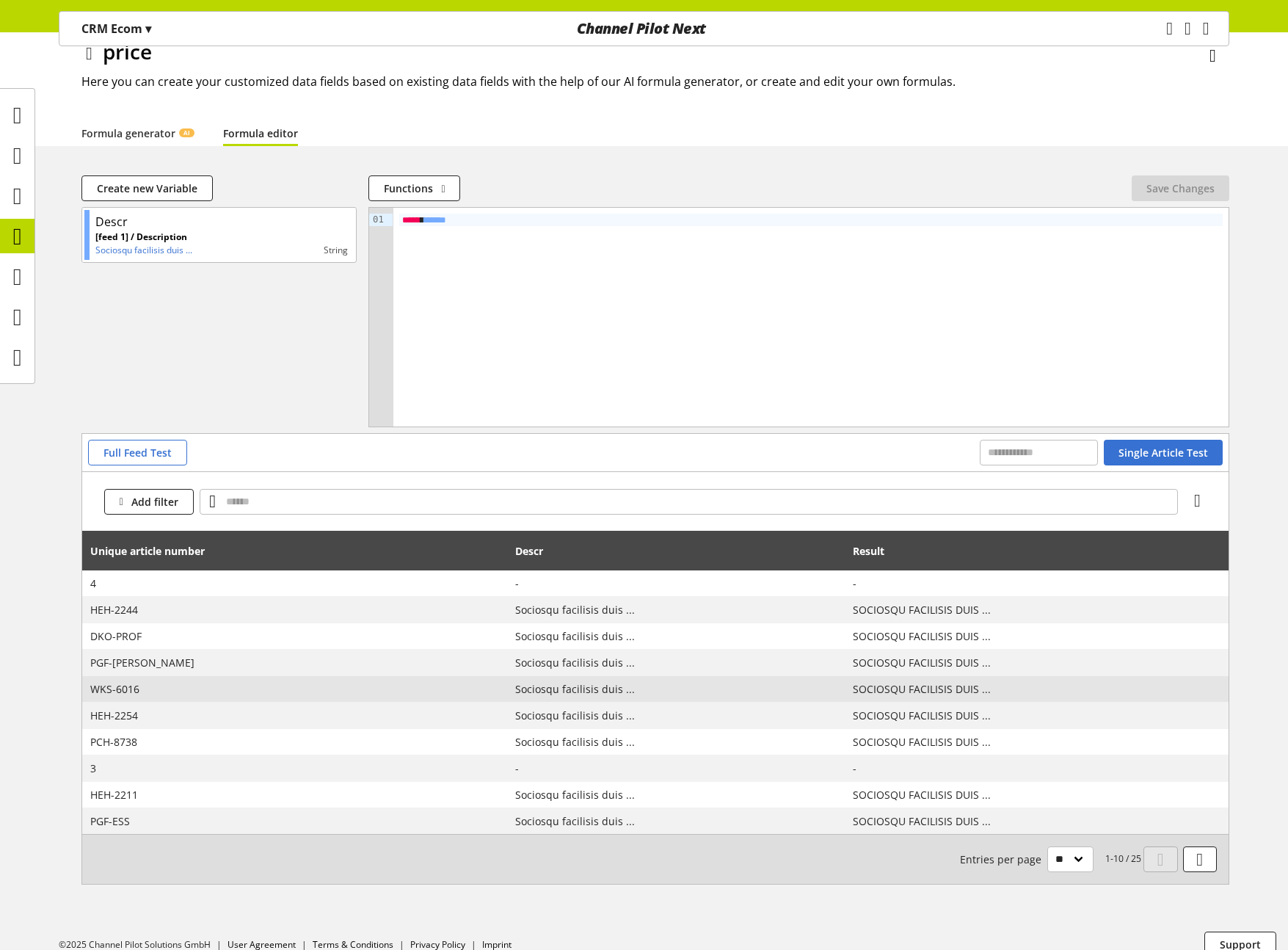
click at [834, 684] on span "Sociosqu facilisis duis ..." at bounding box center [676, 689] width 322 height 15
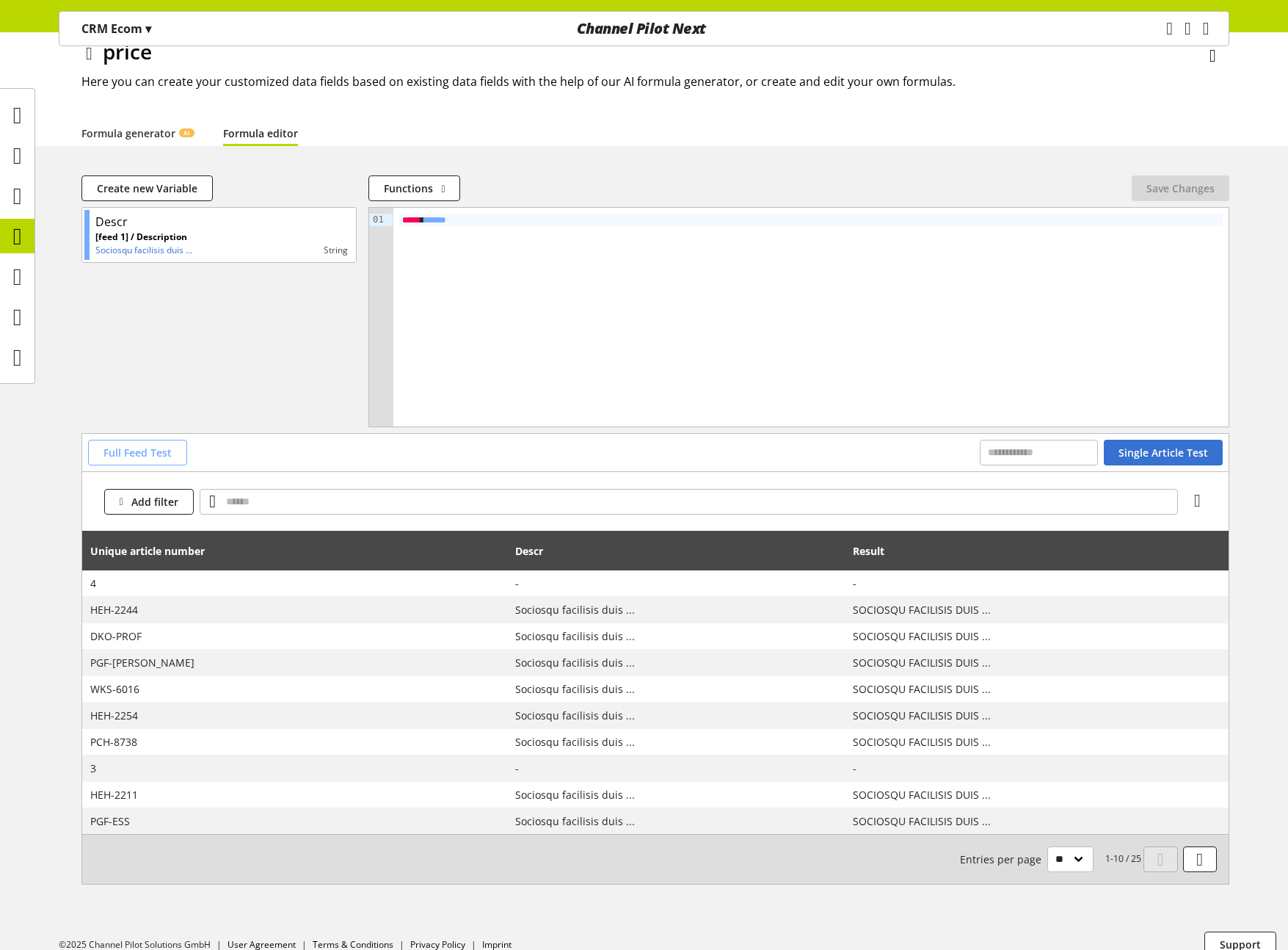
click at [168, 447] on span "Full Feed Test" at bounding box center [138, 452] width 68 height 15
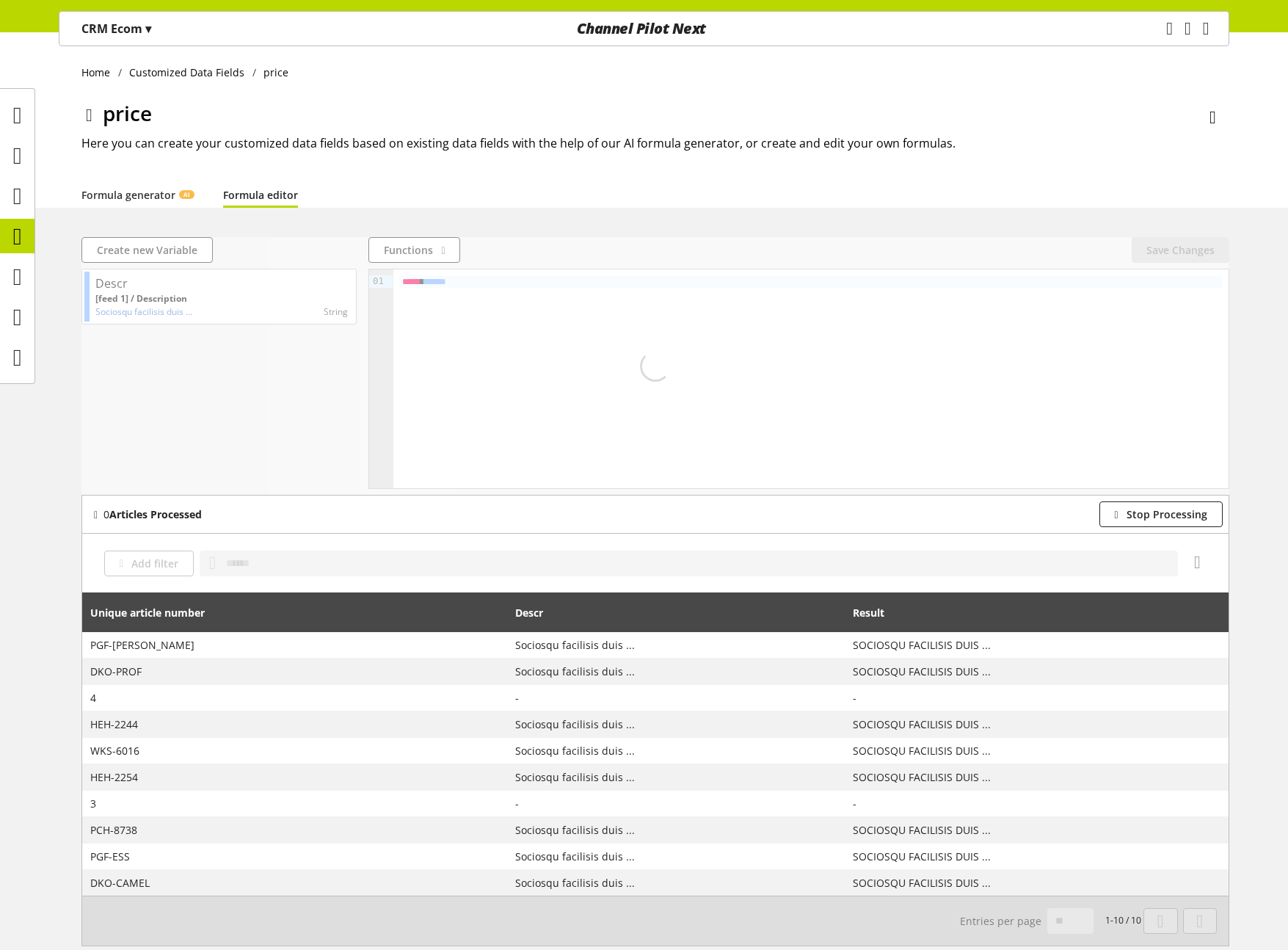
drag, startPoint x: 99, startPoint y: 511, endPoint x: 182, endPoint y: 516, distance: 83.2
click at [182, 516] on div "0 Articles Processed" at bounding box center [145, 514] width 114 height 16
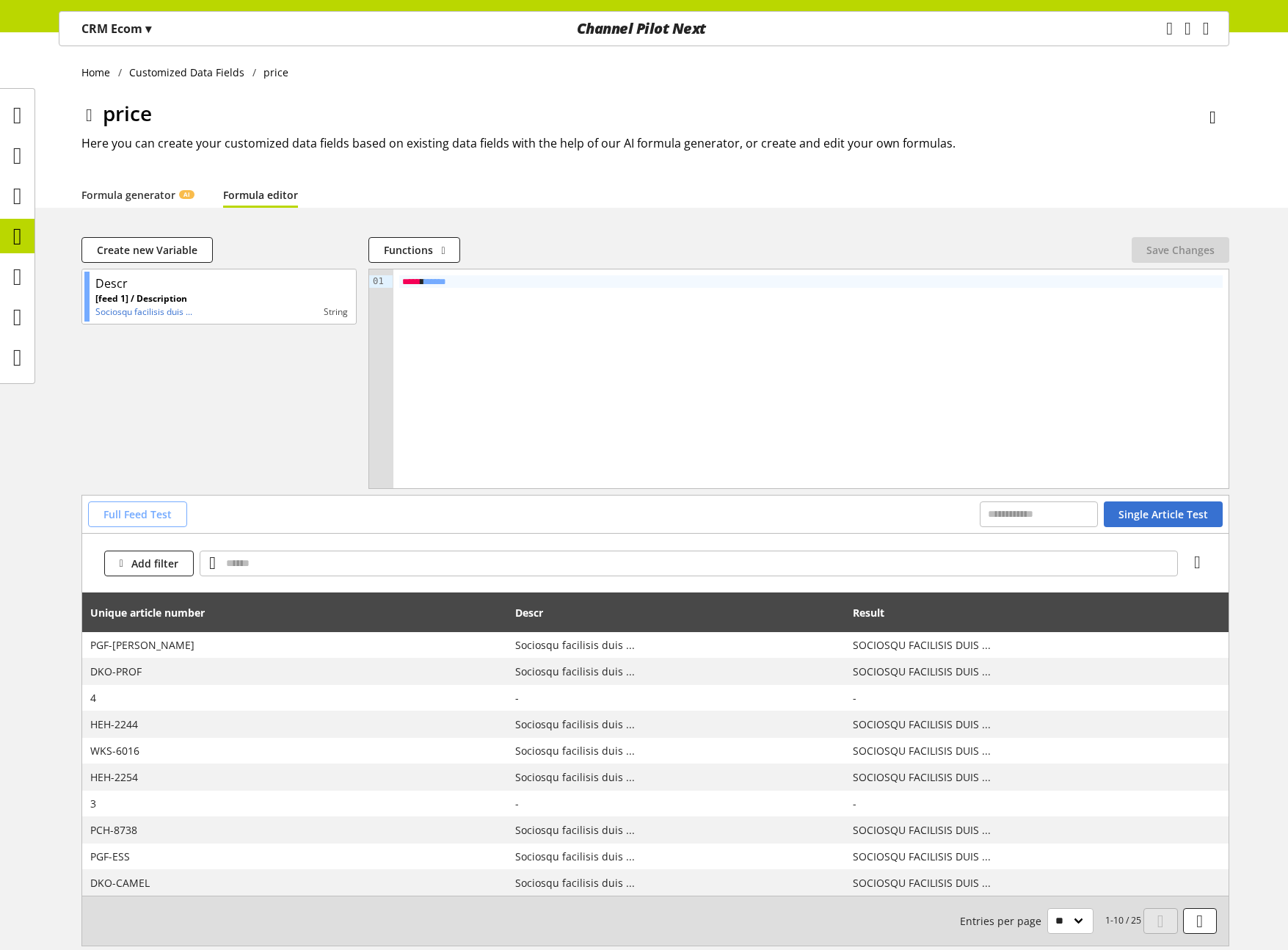
click at [149, 516] on span "Full Feed Test" at bounding box center [138, 514] width 68 height 15
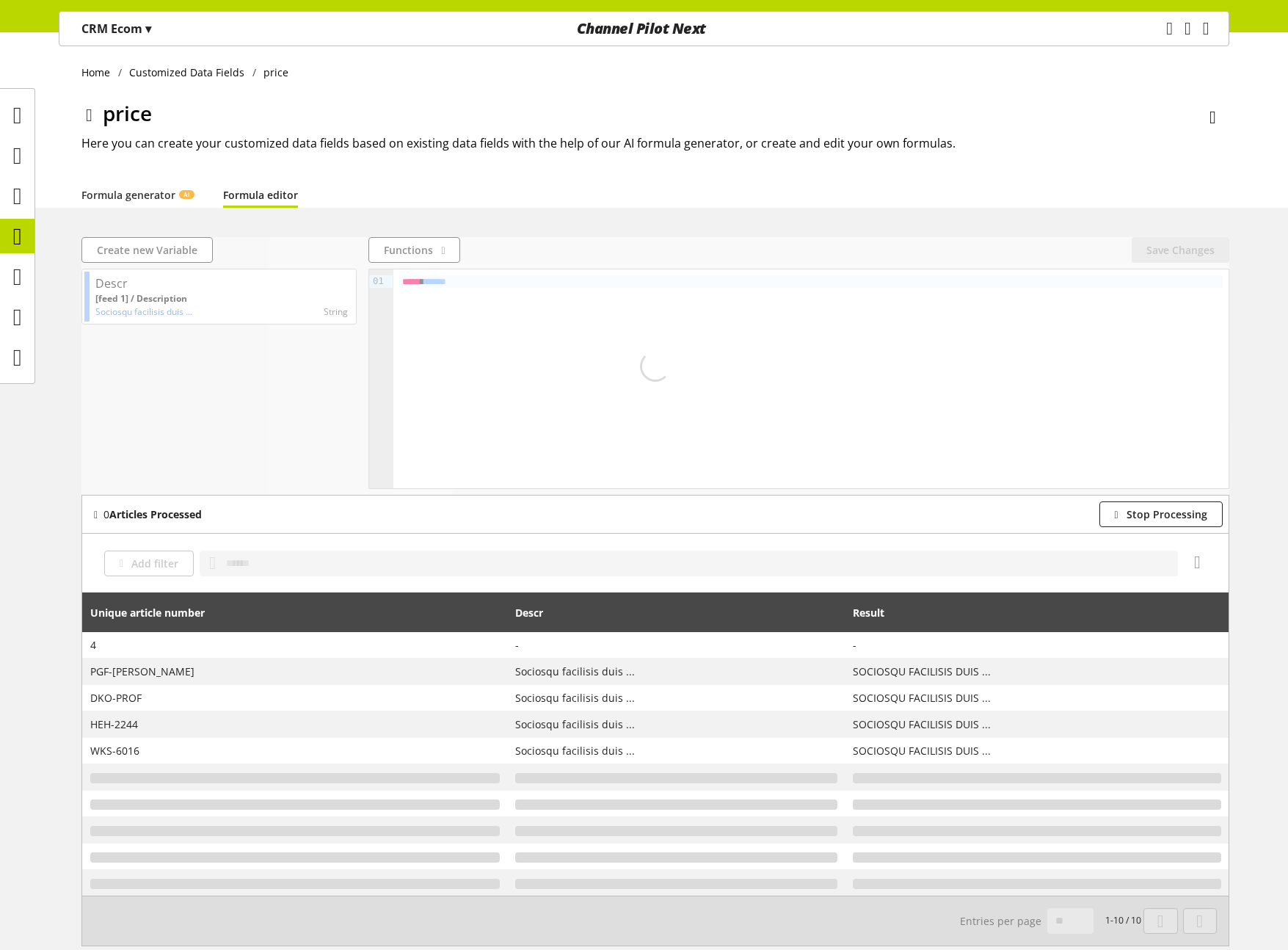
click at [143, 533] on div "Add filter Unique article number Descr Result 4 PGF-RIK Sociosqu facilisis duis…" at bounding box center [655, 739] width 1147 height 413
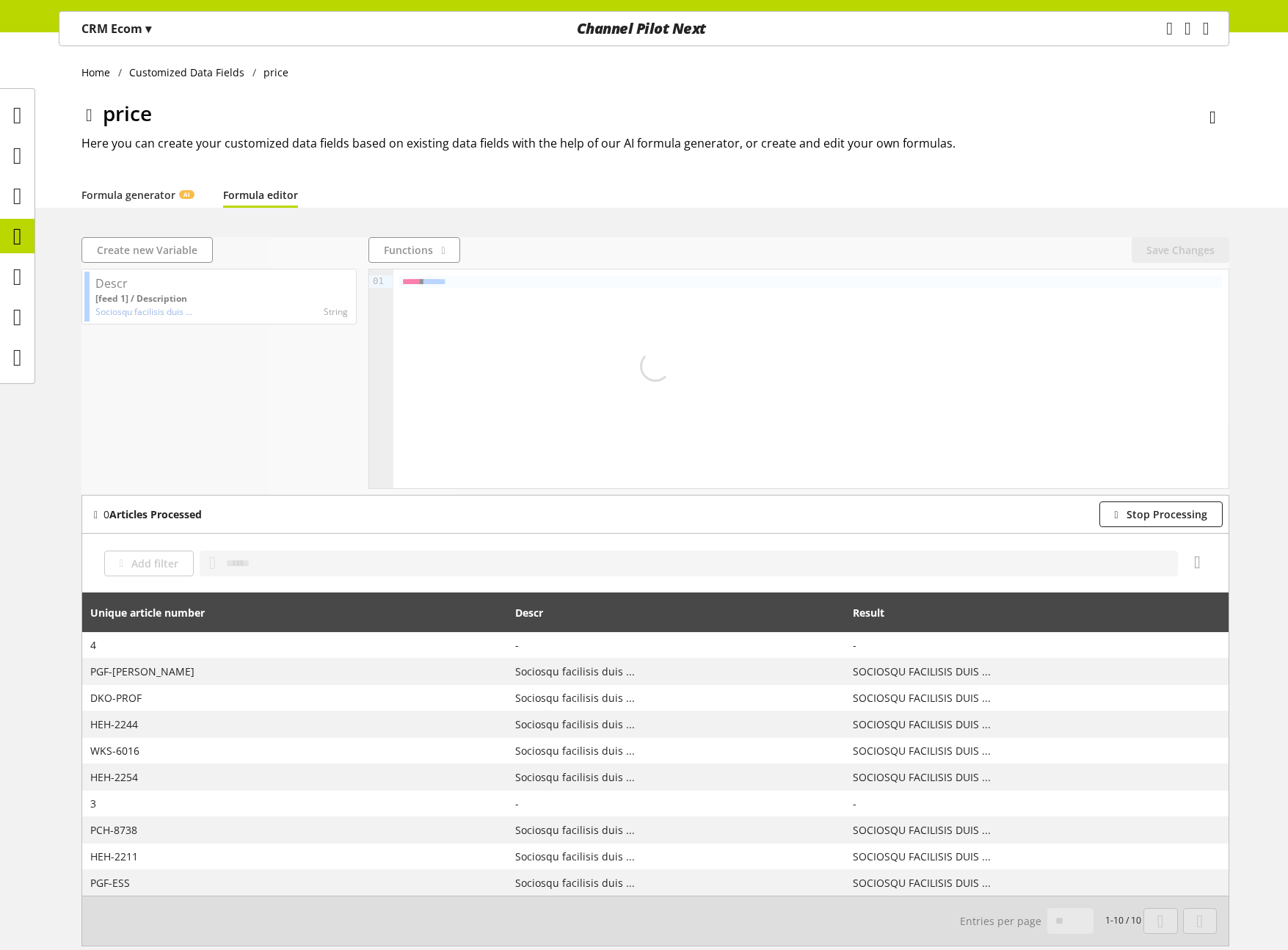
click at [144, 529] on div "0 Articles Processed Stop Processing" at bounding box center [655, 514] width 1147 height 37
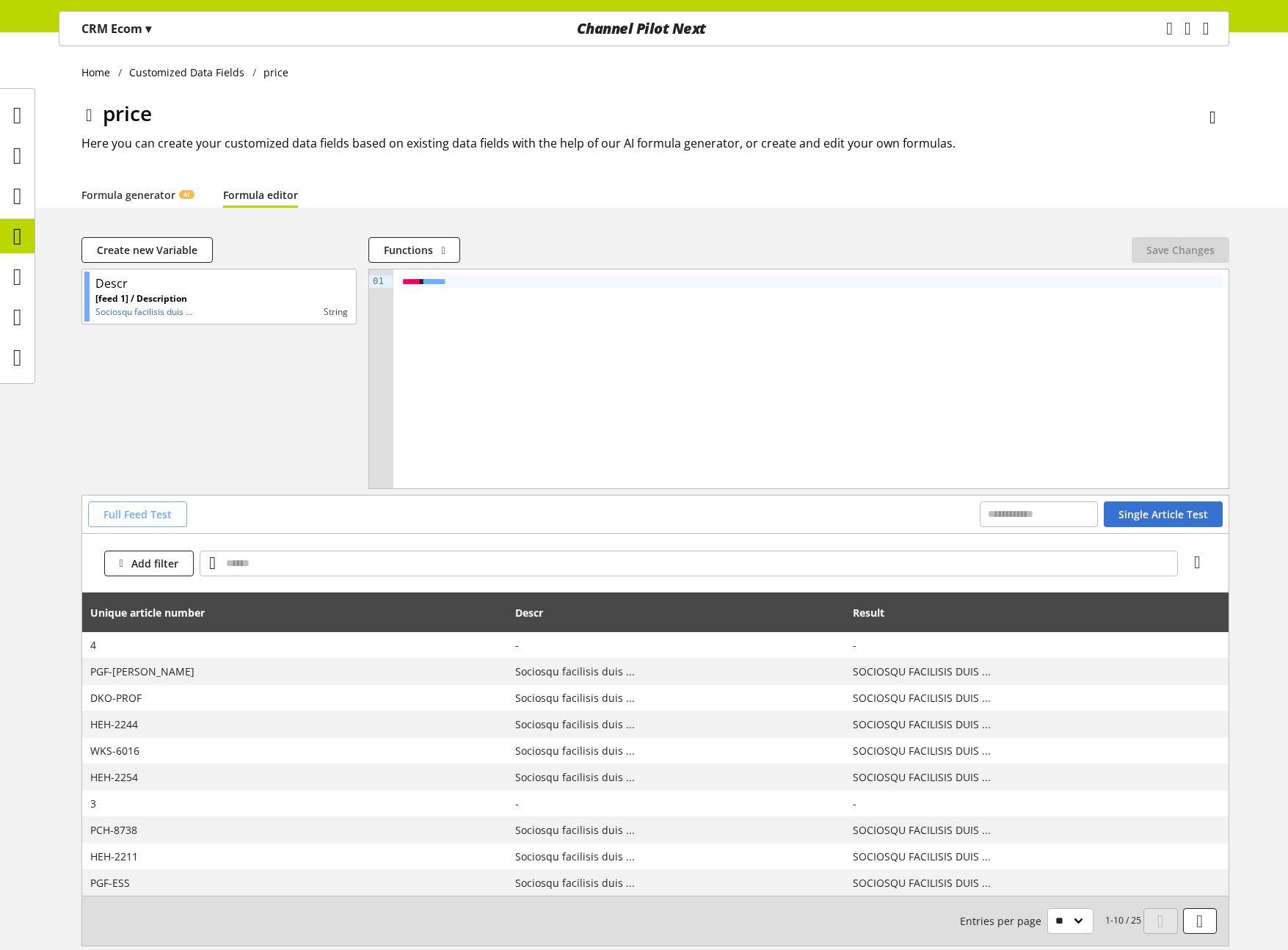
click at [146, 523] on button "Full Feed Test" at bounding box center [138, 513] width 99 height 26
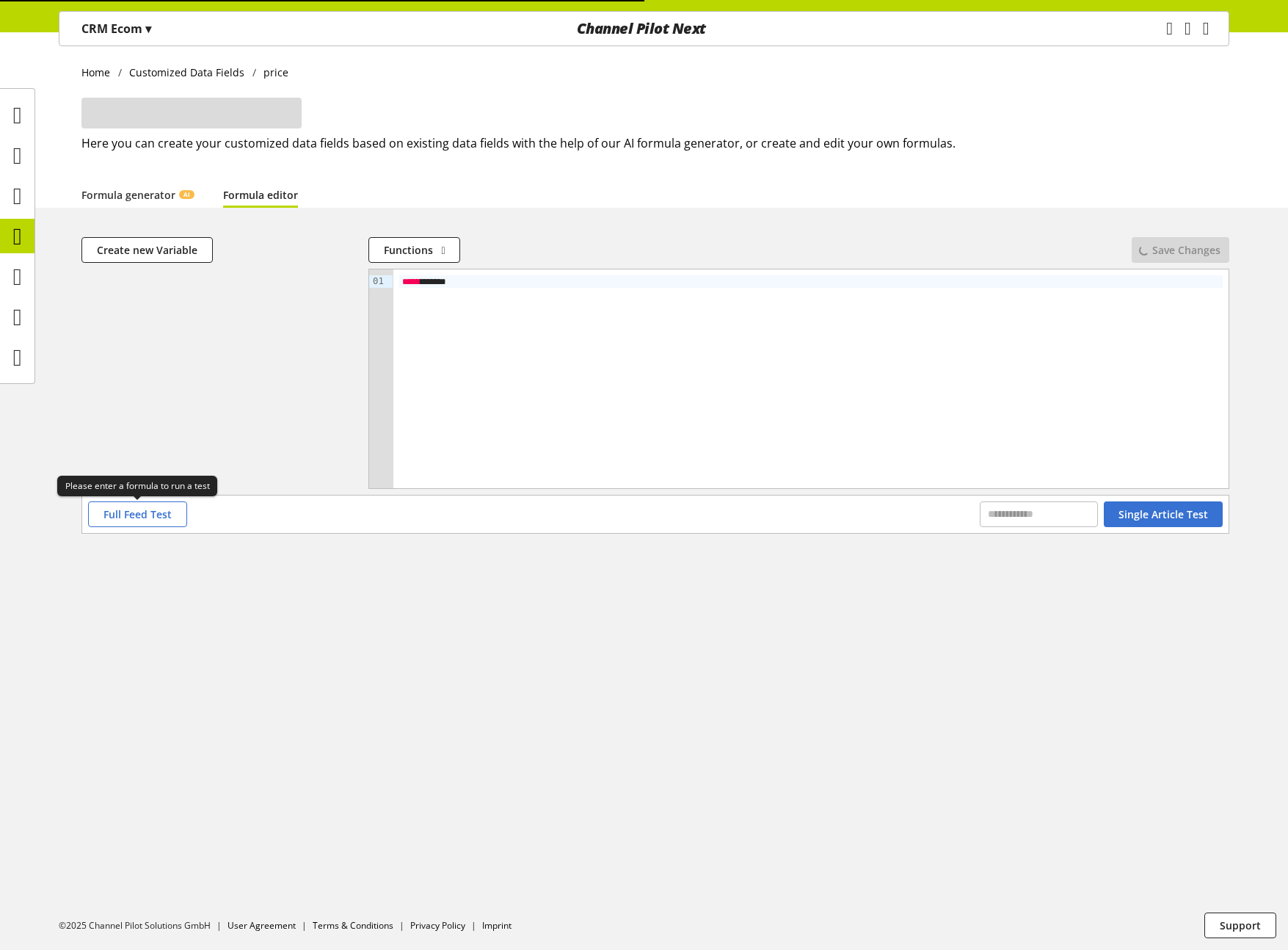
click at [149, 514] on span "Full Feed Test" at bounding box center [138, 514] width 68 height 15
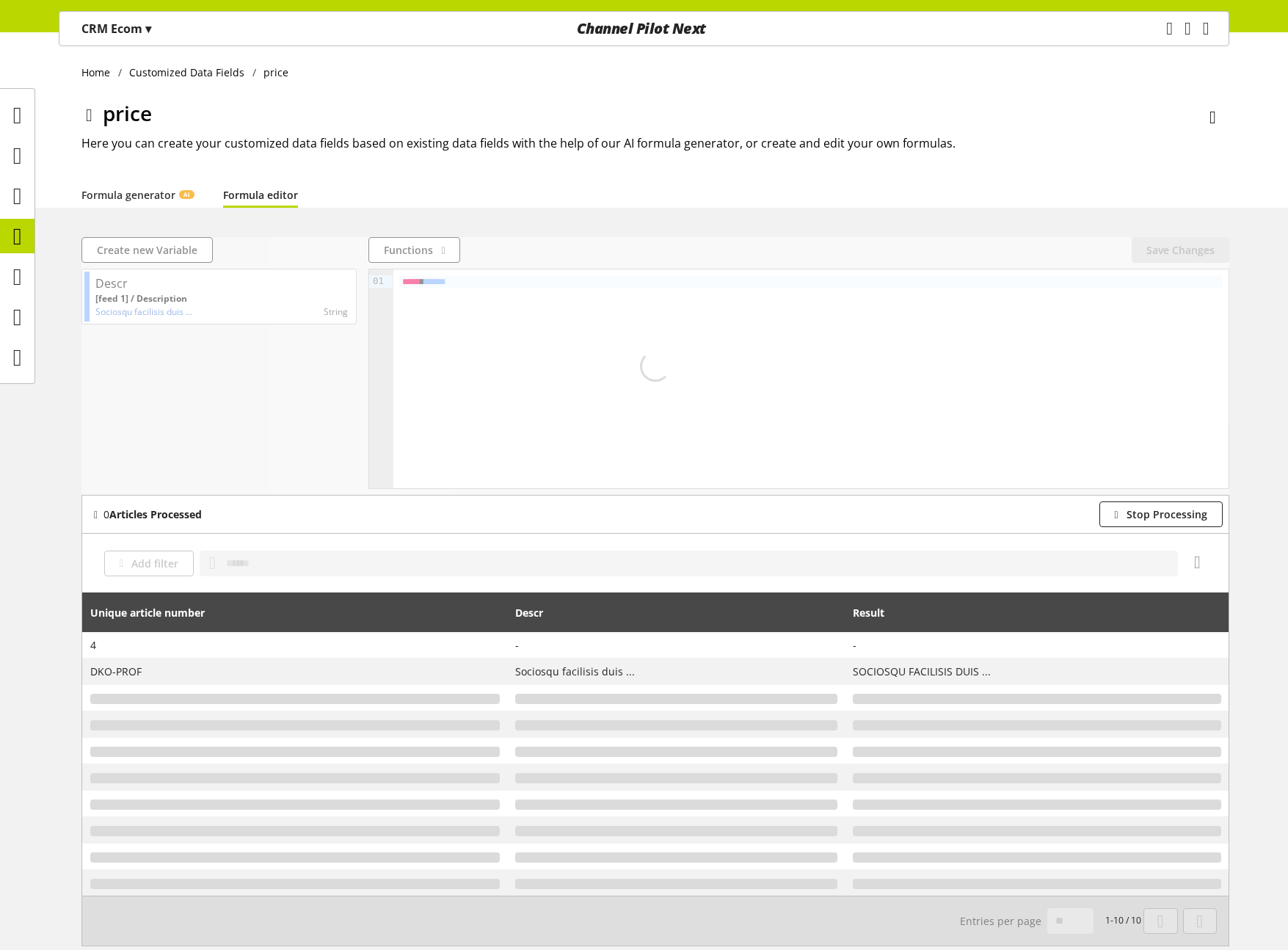
click at [143, 515] on b "Articles Processed" at bounding box center [155, 514] width 92 height 14
